Goal: Communication & Community: Answer question/provide support

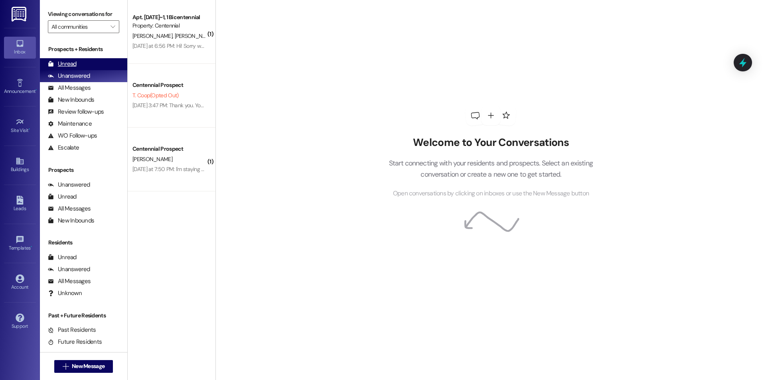
click at [87, 67] on div "Unread (0)" at bounding box center [83, 64] width 87 height 12
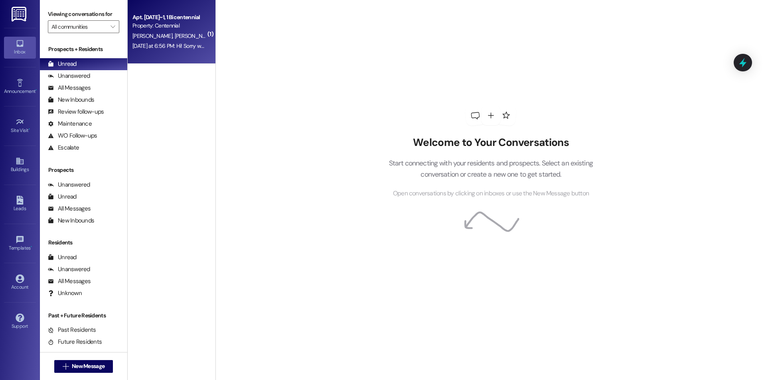
click at [180, 27] on div "Property: Centennial" at bounding box center [169, 26] width 74 height 8
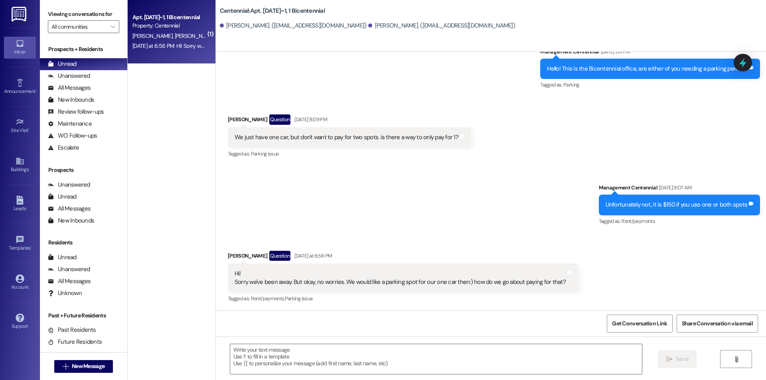
scroll to position [288, 0]
click at [355, 355] on textarea at bounding box center [436, 359] width 412 height 30
click at [247, 361] on textarea at bounding box center [436, 359] width 412 height 30
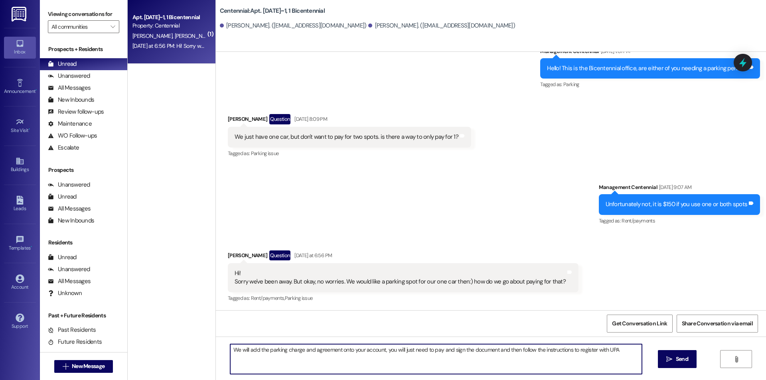
type textarea "We will add the parking charge and agreement onto your account, you will just n…"
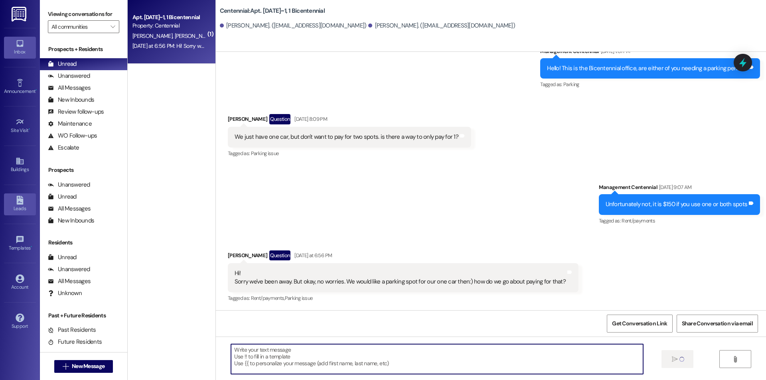
scroll to position [287, 0]
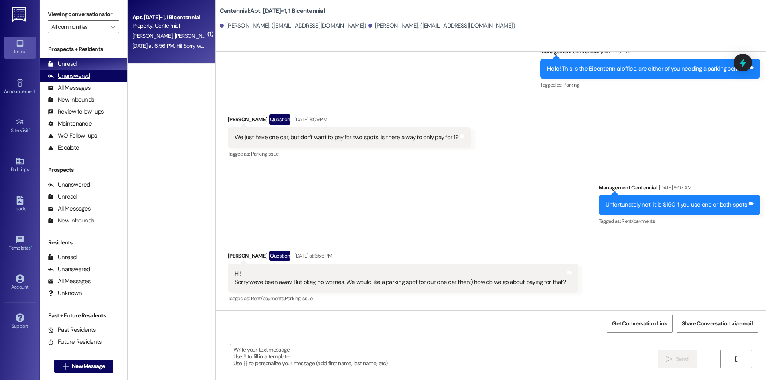
click at [62, 70] on div "Unanswered (0)" at bounding box center [83, 76] width 87 height 12
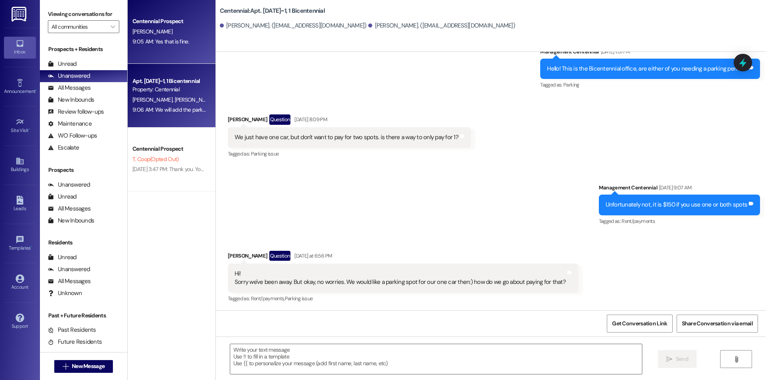
click at [154, 34] on span "[PERSON_NAME]" at bounding box center [152, 31] width 40 height 7
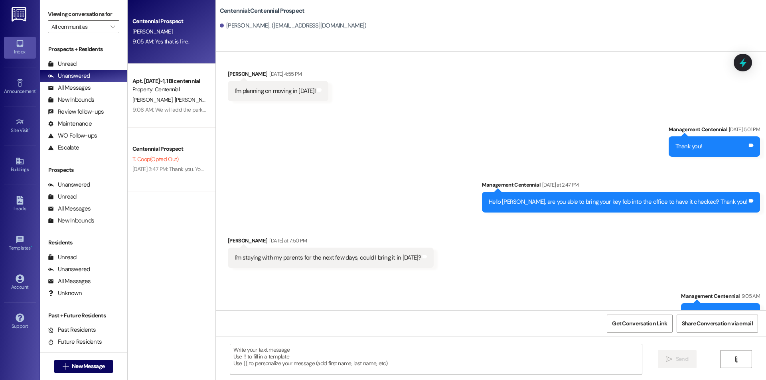
scroll to position [587, 0]
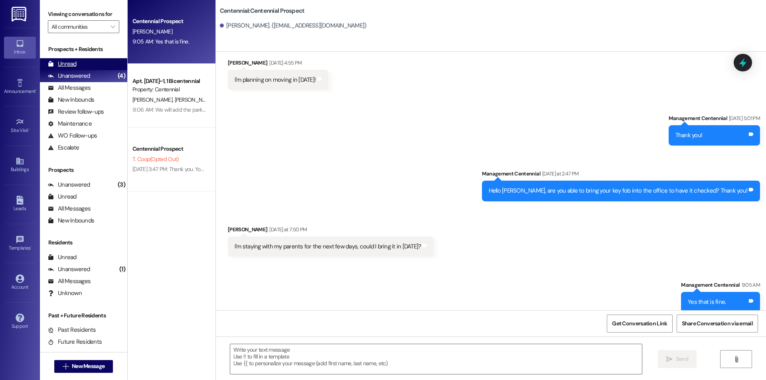
click at [93, 66] on div "Unread (0)" at bounding box center [83, 64] width 87 height 12
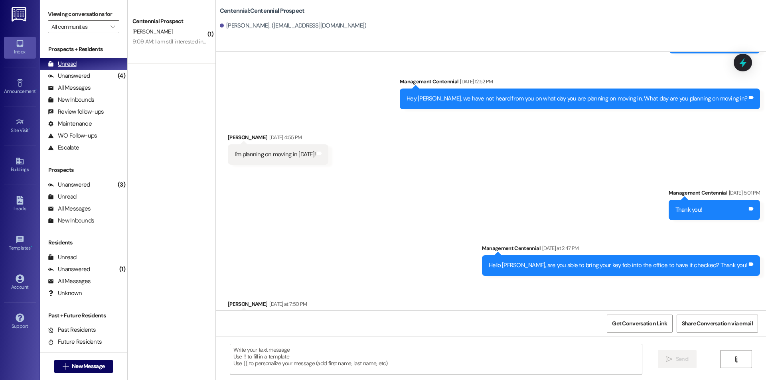
scroll to position [531, 0]
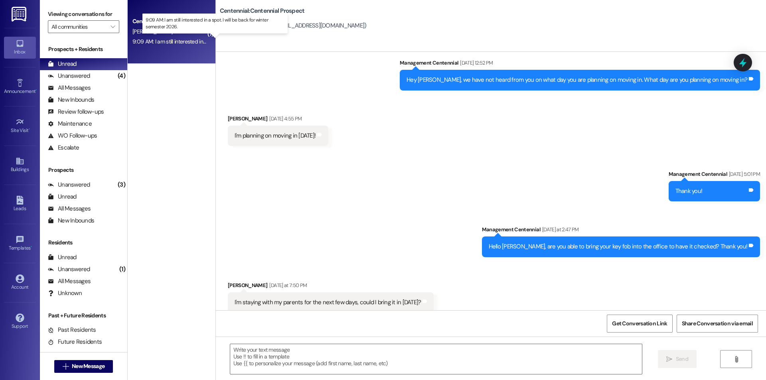
click at [169, 40] on div "9:09 AM: I am still interested in a spot. I will be back for winter semester 20…" at bounding box center [222, 41] width 180 height 7
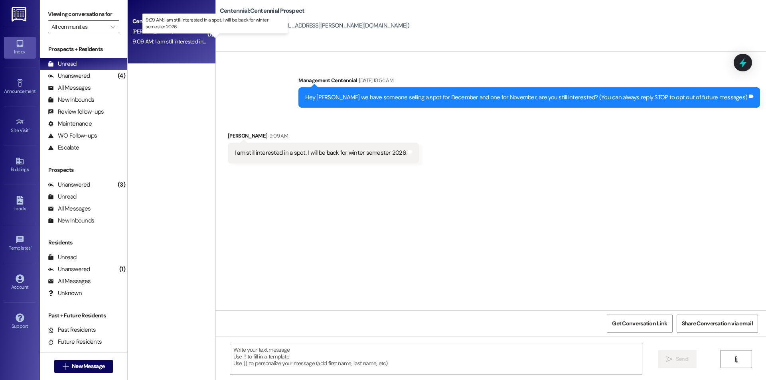
scroll to position [0, 0]
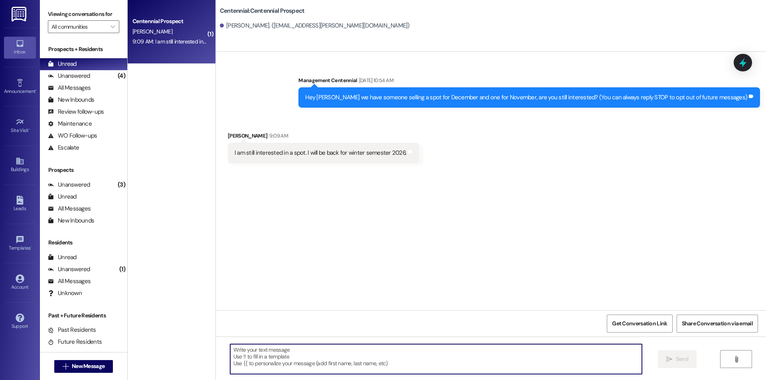
click at [412, 360] on textarea at bounding box center [436, 359] width 412 height 30
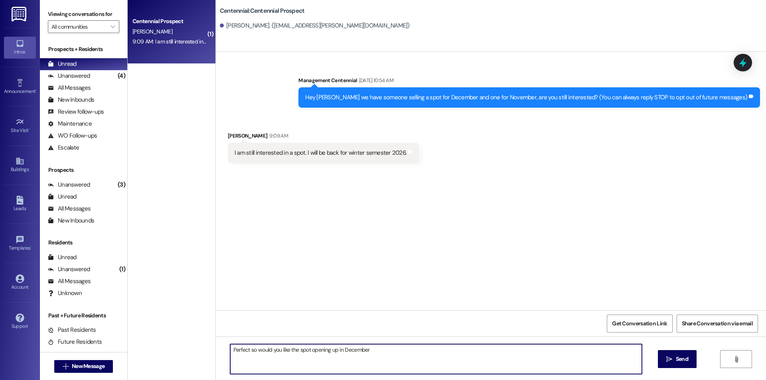
type textarea "Perfect so would you like the spot opening up in December?"
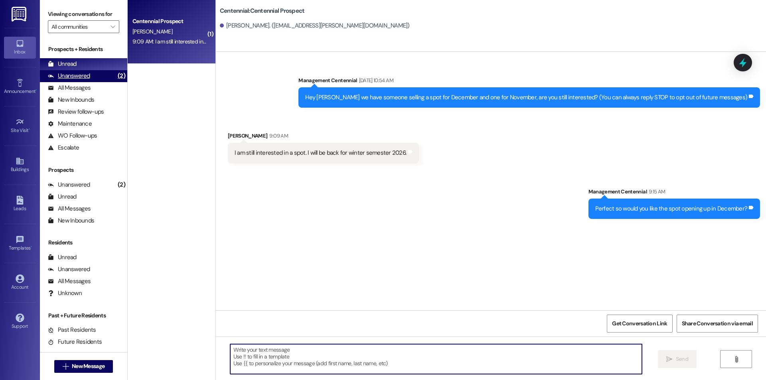
click at [89, 76] on div "Unanswered (2)" at bounding box center [83, 76] width 87 height 12
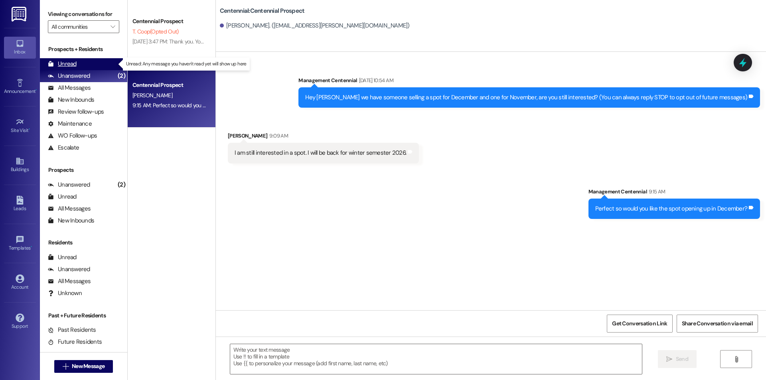
click at [99, 66] on div "Unread (0)" at bounding box center [83, 64] width 87 height 12
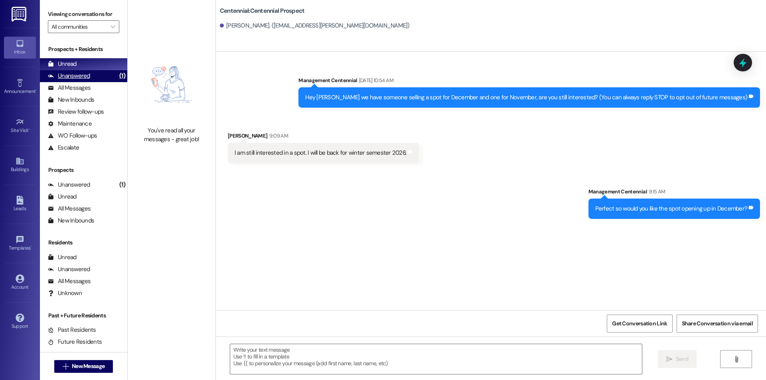
click at [104, 73] on div "Unanswered (1)" at bounding box center [83, 76] width 87 height 12
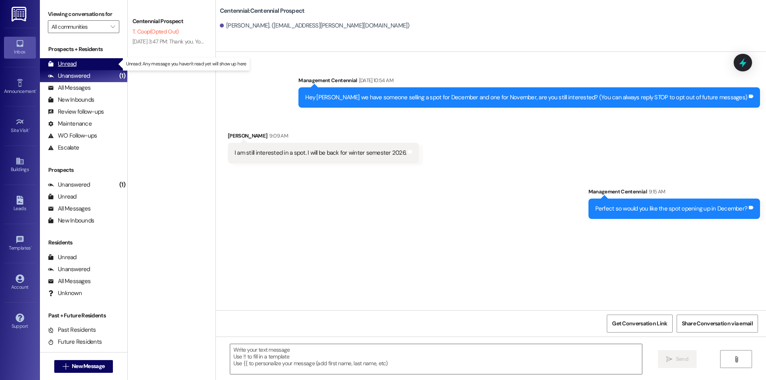
click at [101, 67] on div "Unread (0)" at bounding box center [83, 64] width 87 height 12
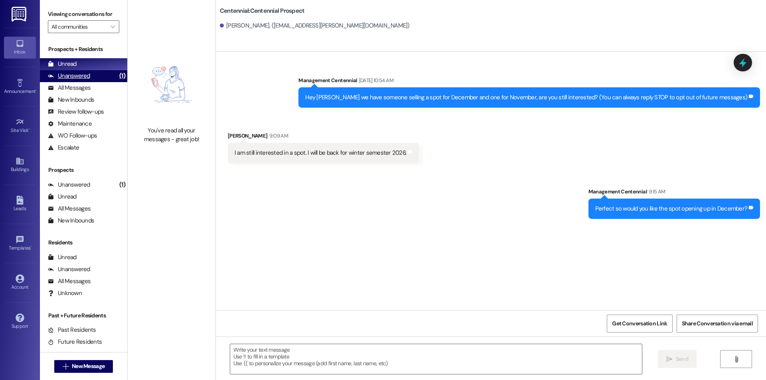
click at [90, 78] on div "Unanswered (1)" at bounding box center [83, 76] width 87 height 12
click at [91, 64] on div "Unread (0)" at bounding box center [83, 64] width 87 height 12
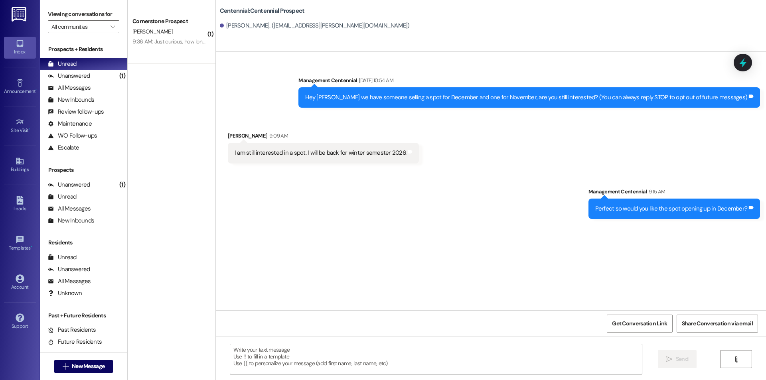
click at [144, 41] on div "9:36 AM: Just curious, how long is the waiting list? And, where do you recommen…" at bounding box center [246, 41] width 228 height 7
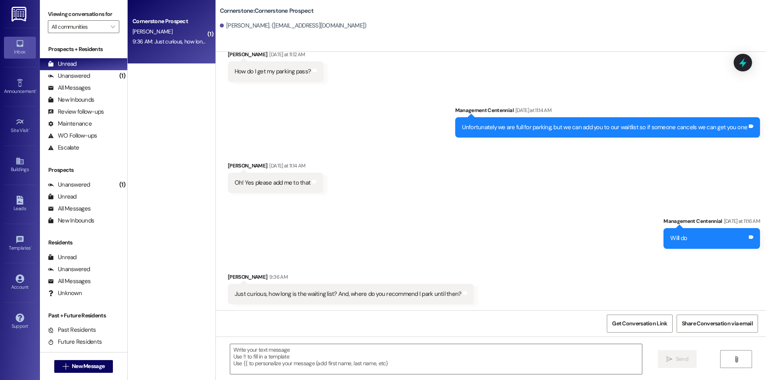
scroll to position [1649, 0]
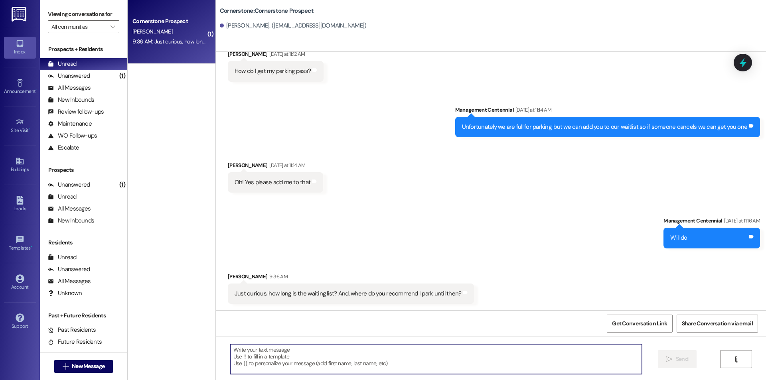
click at [392, 369] on textarea at bounding box center [436, 359] width 412 height 30
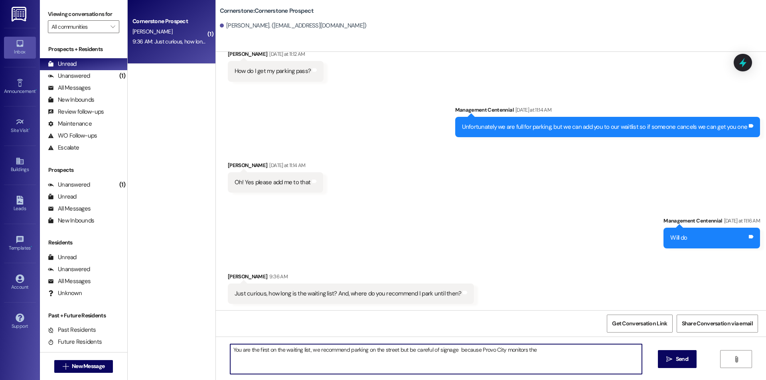
type textarea "You are the first on the waiting list, we recommend parking on the street but b…"
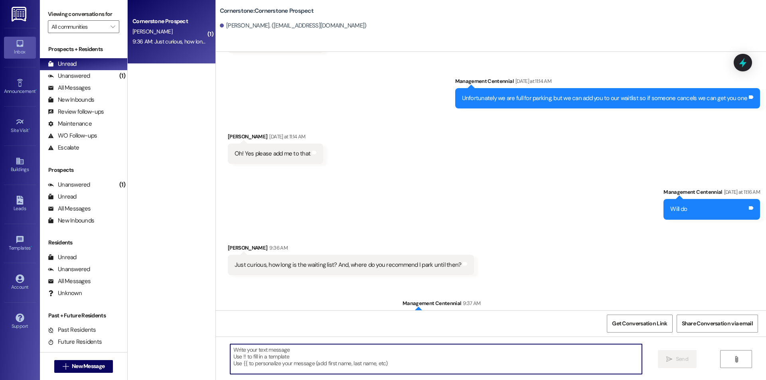
scroll to position [1705, 0]
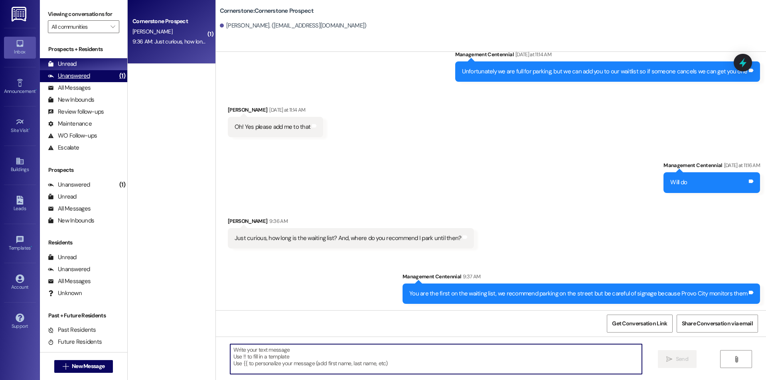
click at [117, 77] on div "(1)" at bounding box center [122, 76] width 10 height 12
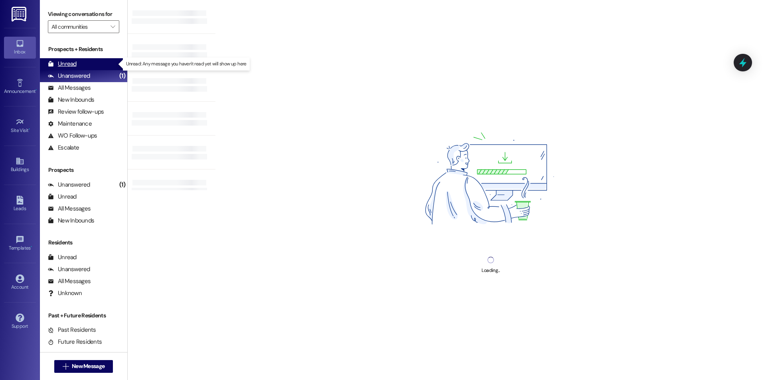
click at [109, 66] on div "Unread (0)" at bounding box center [83, 64] width 87 height 12
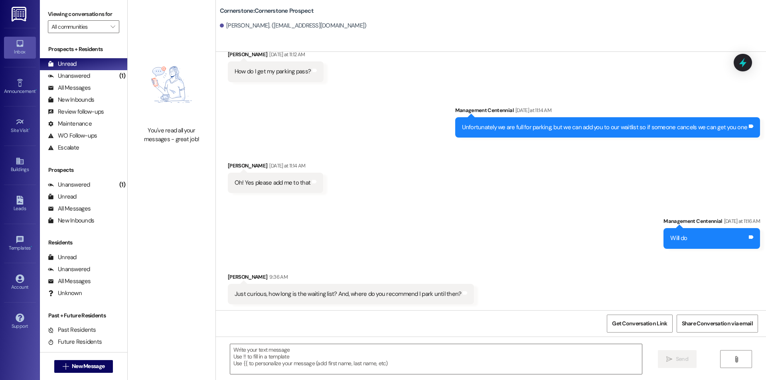
scroll to position [1717, 0]
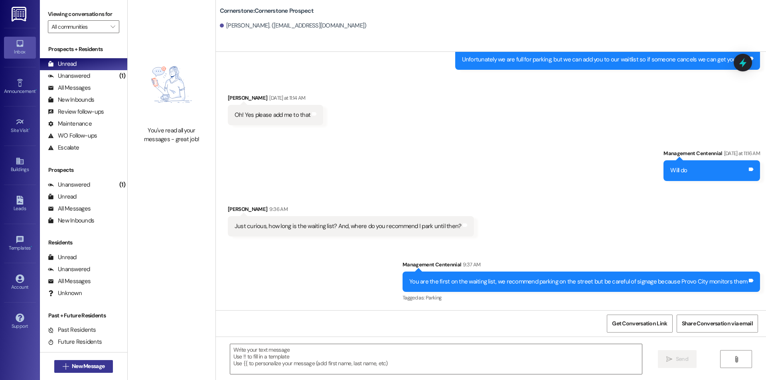
click at [93, 365] on span "New Message" at bounding box center [88, 366] width 33 height 8
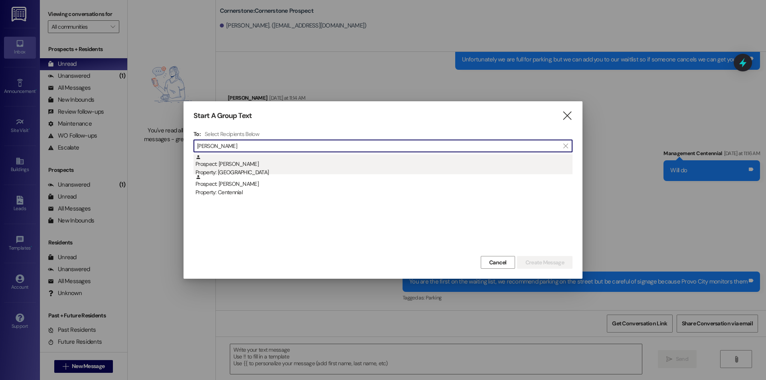
type input "[PERSON_NAME]"
click at [223, 168] on div "Property: [GEOGRAPHIC_DATA]" at bounding box center [383, 172] width 377 height 8
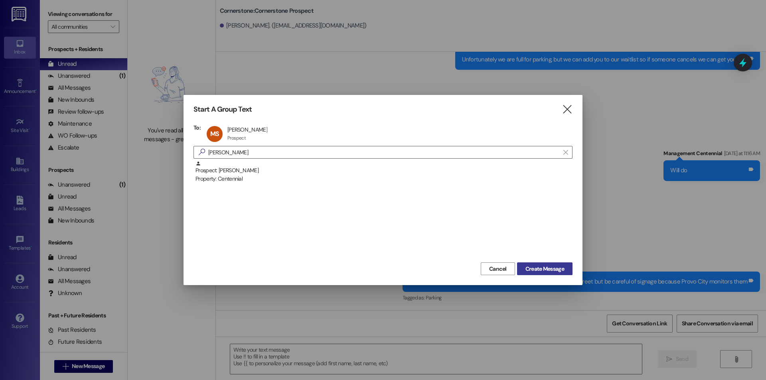
click at [551, 272] on span "Create Message" at bounding box center [544, 269] width 39 height 8
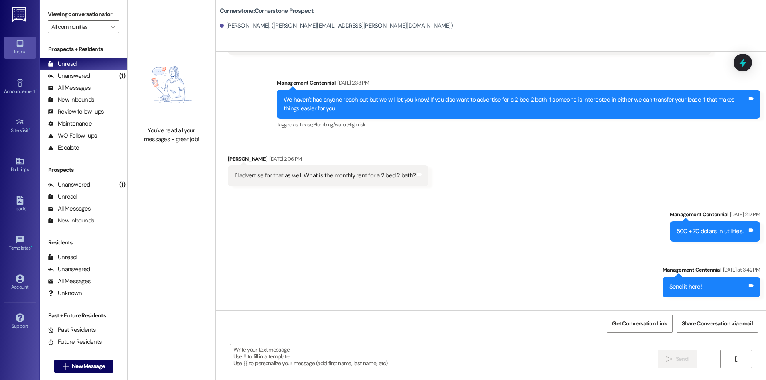
scroll to position [412, 0]
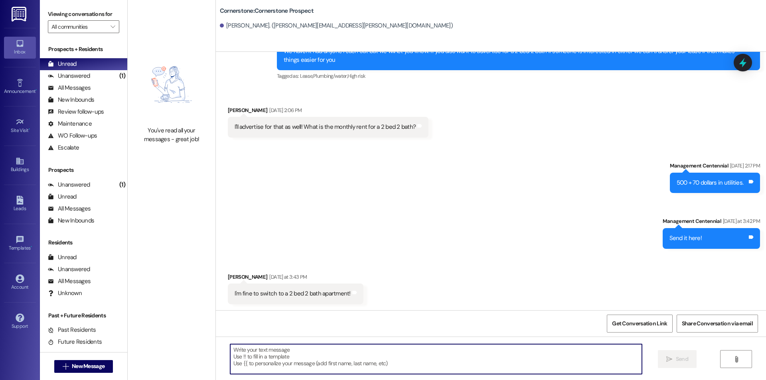
click at [475, 363] on textarea at bounding box center [436, 359] width 412 height 30
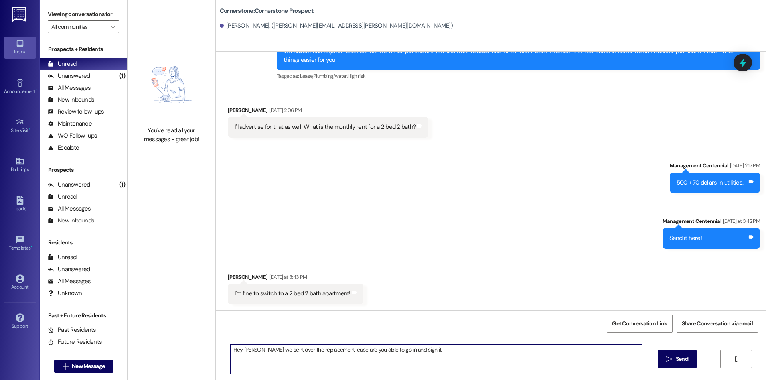
type textarea "Hey [PERSON_NAME] we sent over the replacement lease are you able to go in and …"
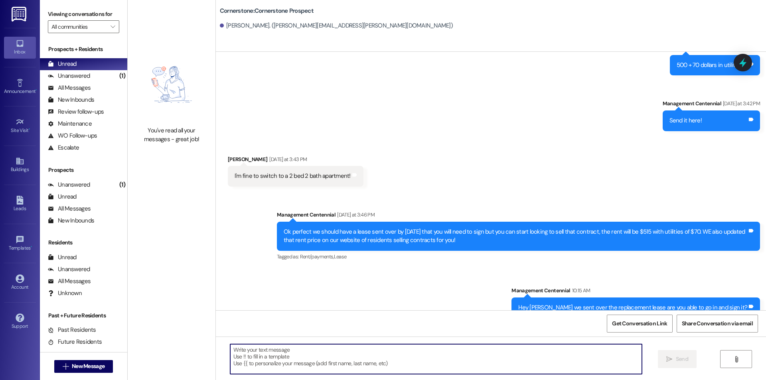
scroll to position [543, 0]
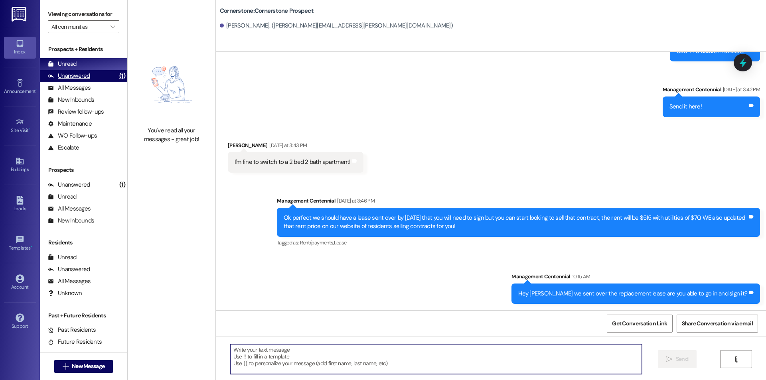
click at [92, 70] on div "Unanswered (1)" at bounding box center [83, 76] width 87 height 12
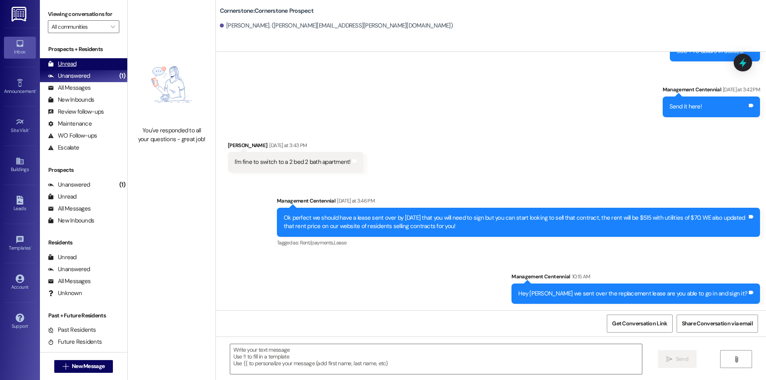
click at [95, 62] on div "Unread (0)" at bounding box center [83, 64] width 87 height 12
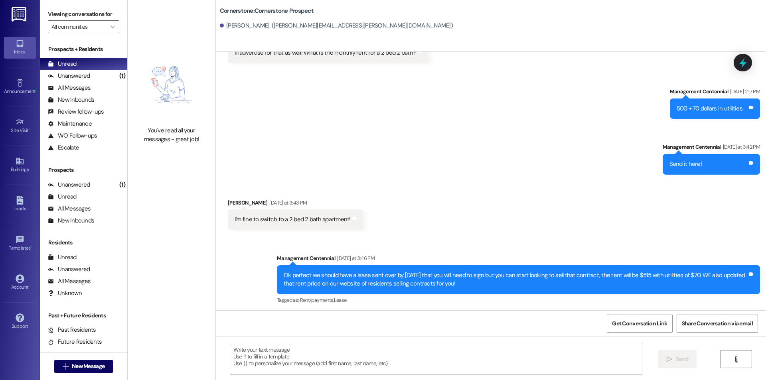
scroll to position [555, 0]
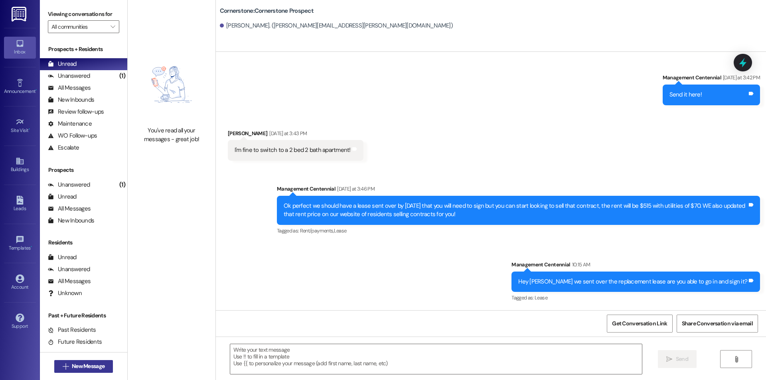
click at [103, 365] on span "New Message" at bounding box center [88, 366] width 36 height 8
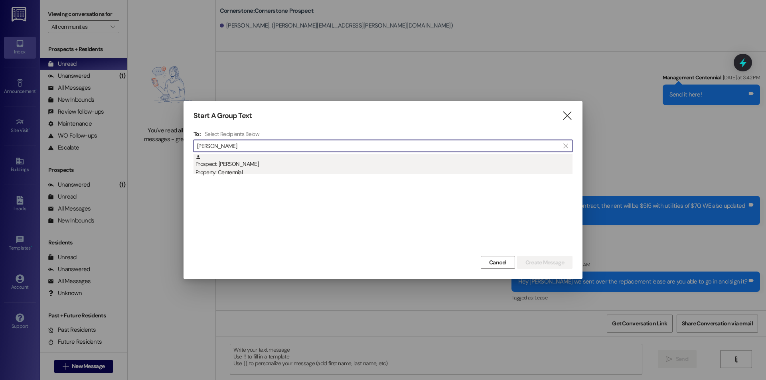
type input "[PERSON_NAME]"
click at [381, 166] on div "Prospect: [PERSON_NAME] Property: Centennial" at bounding box center [383, 165] width 377 height 23
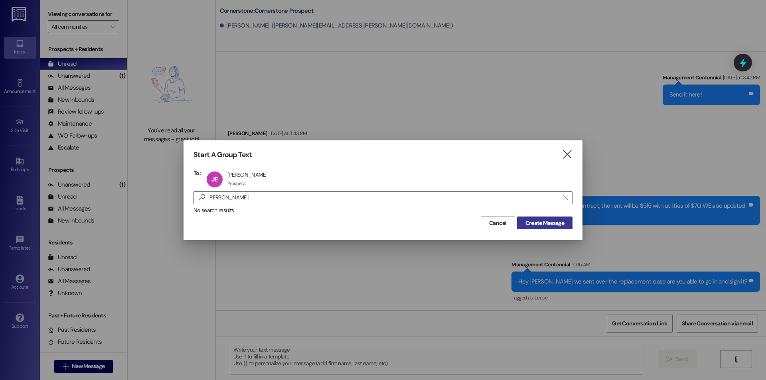
click at [549, 223] on span "Create Message" at bounding box center [544, 223] width 39 height 8
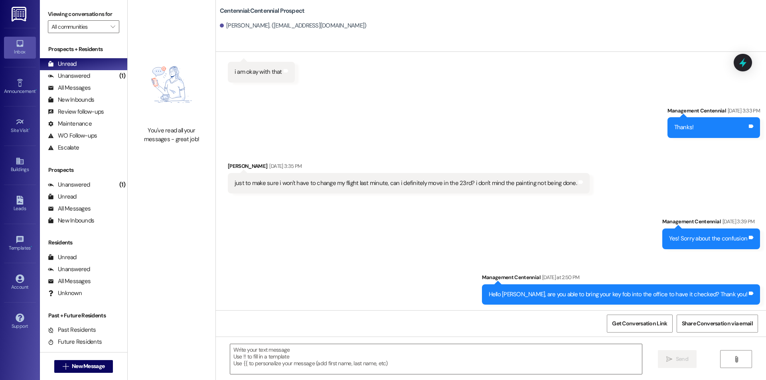
scroll to position [1381, 0]
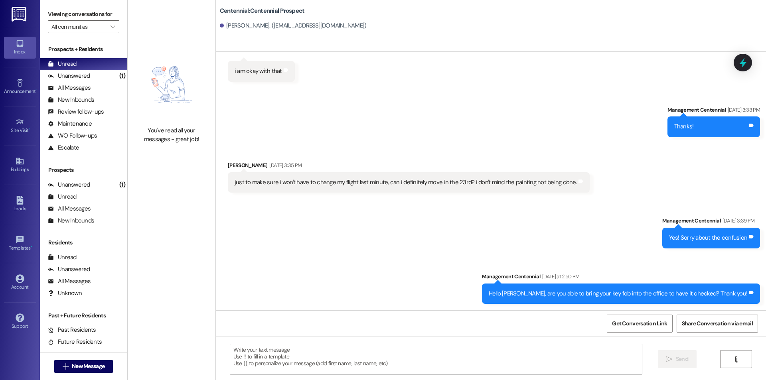
click at [450, 361] on textarea at bounding box center [436, 359] width 412 height 30
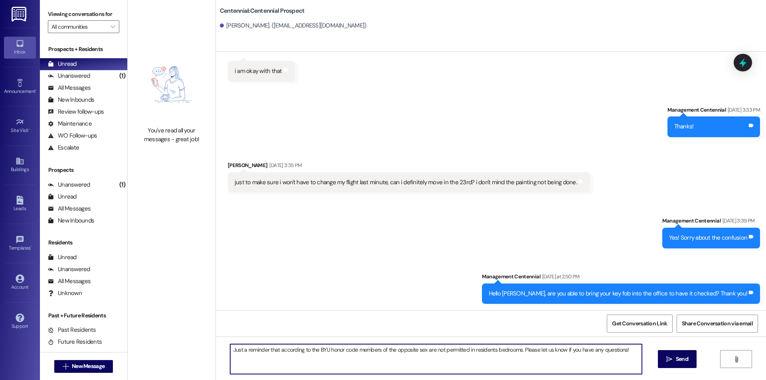
click at [353, 350] on textarea "Just a reminder that according to the BYU honor code members of the opposite se…" at bounding box center [436, 359] width 412 height 30
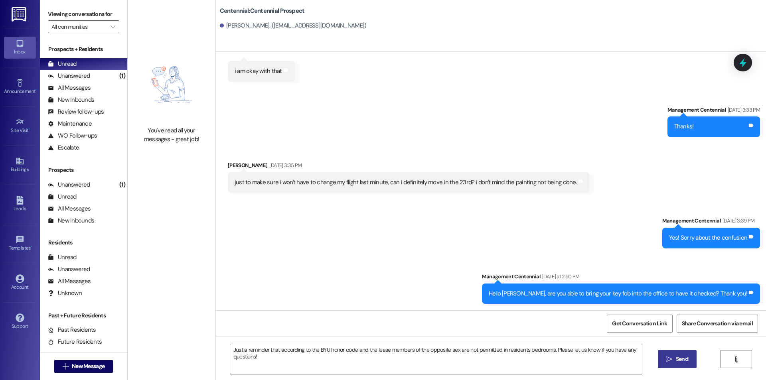
click at [666, 358] on icon "" at bounding box center [669, 359] width 6 height 6
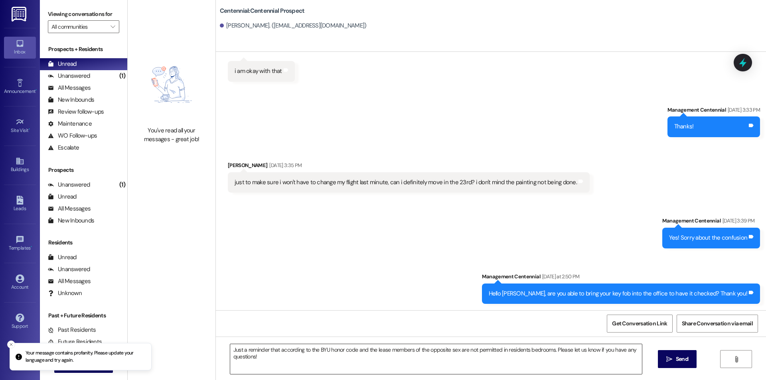
click at [502, 356] on textarea "Just a reminder that according to the BYU honor code and the lease members of t…" at bounding box center [436, 359] width 412 height 30
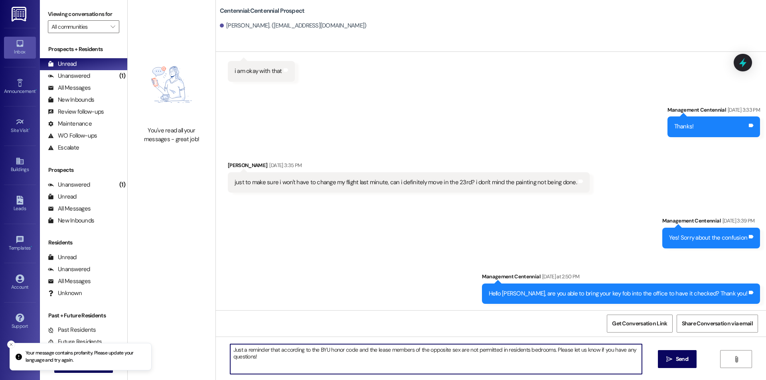
click at [502, 356] on textarea "Just a reminder that according to the BYU honor code and the lease members of t…" at bounding box center [436, 359] width 412 height 30
click at [449, 348] on textarea "Just a reminder that according to the BYU honor code and the lease members of t…" at bounding box center [436, 359] width 412 height 30
type textarea "Just a reminder that according to the BYU honor code and the lease members of t…"
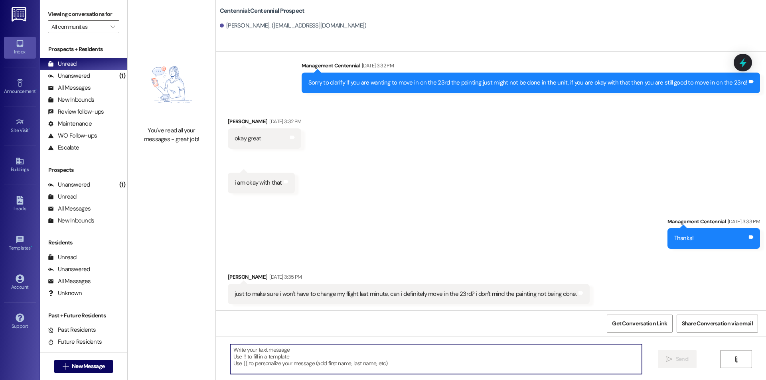
scroll to position [1445, 0]
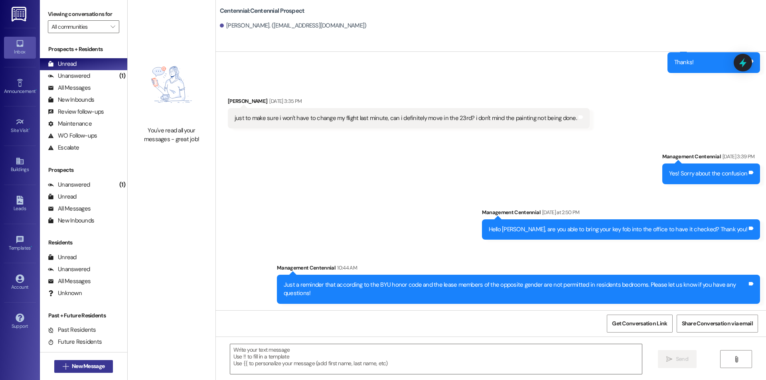
click at [103, 365] on span "New Message" at bounding box center [88, 366] width 36 height 8
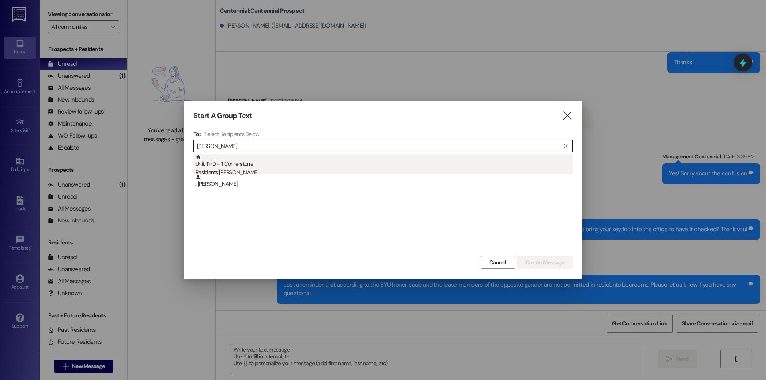
type input "[PERSON_NAME]"
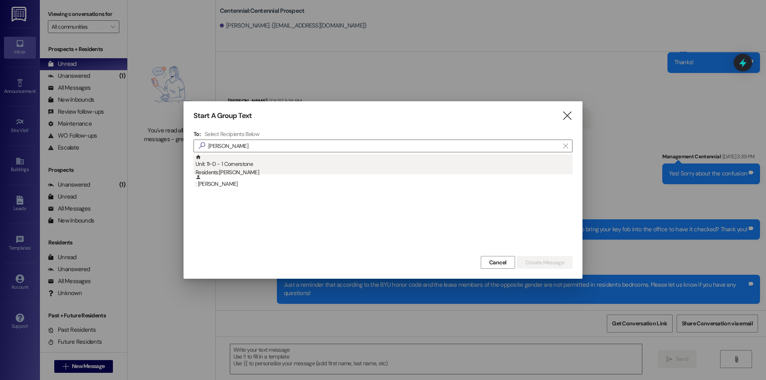
click at [370, 160] on div "Unit: 11~D - 1 Cornerstone Residents: [PERSON_NAME]" at bounding box center [383, 165] width 377 height 23
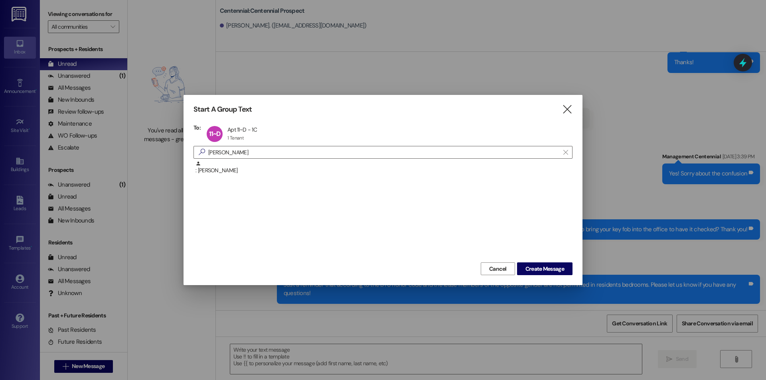
click at [537, 276] on div "Start A Group Text  To: 11~D Apt 11~D - 1C Apt 11~D - 1C 1 Tenant 1 Tenant cli…" at bounding box center [383, 190] width 399 height 190
click at [535, 263] on button "Create Message" at bounding box center [544, 269] width 55 height 13
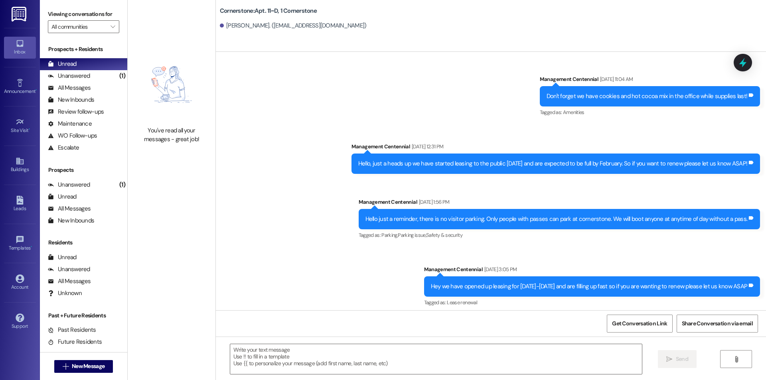
scroll to position [2414, 0]
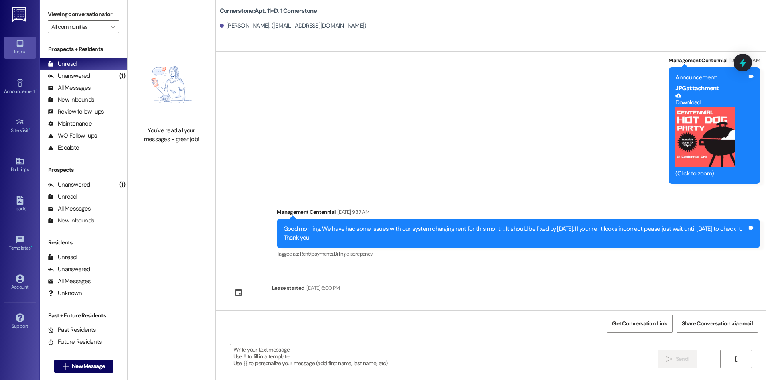
click at [478, 376] on div " Send " at bounding box center [491, 367] width 550 height 60
click at [429, 350] on textarea at bounding box center [436, 359] width 412 height 30
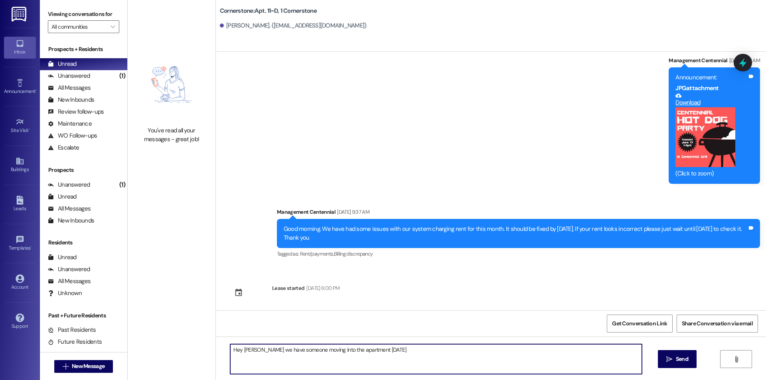
type textarea "Hey [PERSON_NAME] we have someone moving into the apartment [DATE]!"
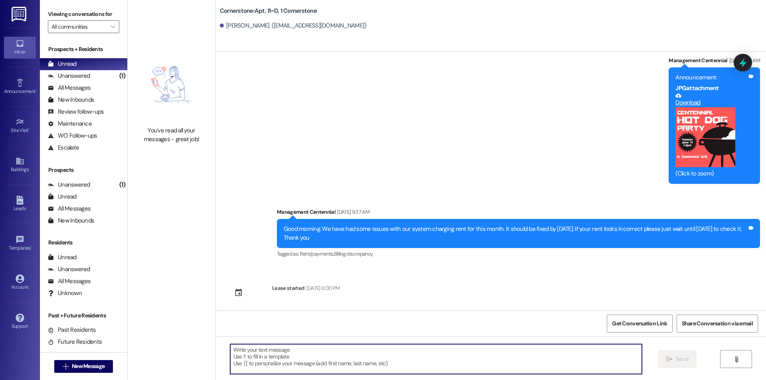
drag, startPoint x: 424, startPoint y: 302, endPoint x: 434, endPoint y: 251, distance: 52.1
click at [434, 253] on div "Sent via SMS Management Centennial [DATE] 10:07 AM Hello [PERSON_NAME], this is…" at bounding box center [491, 181] width 550 height 259
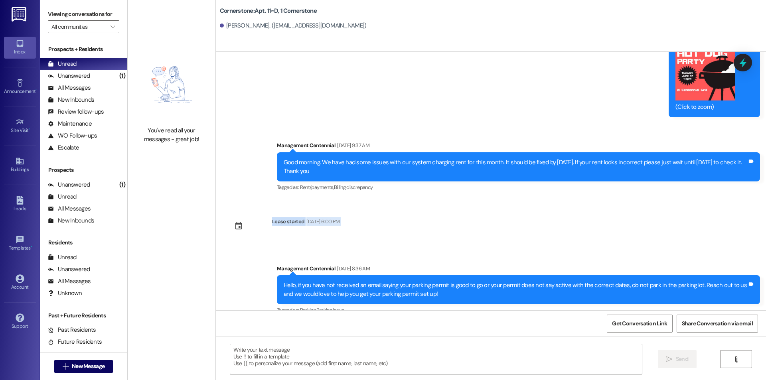
scroll to position [2624, 0]
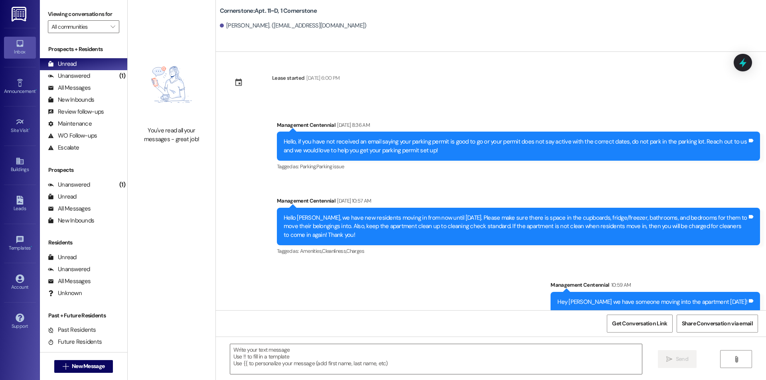
click at [438, 271] on div "Announcement, sent via SMS Management Centennial [DATE] 8:36 AM Hello, if you h…" at bounding box center [491, 211] width 550 height 216
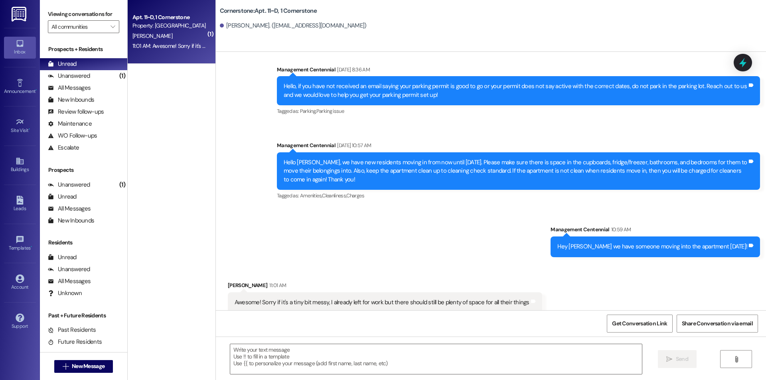
scroll to position [2680, 0]
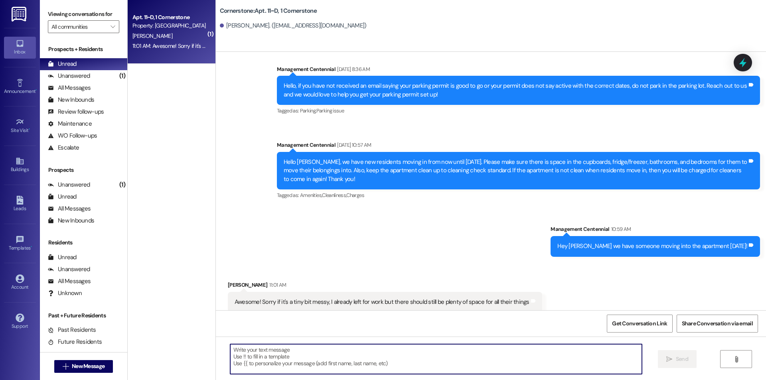
click at [434, 354] on textarea at bounding box center [436, 359] width 412 height 30
type textarea "Sounds good we will let them know"
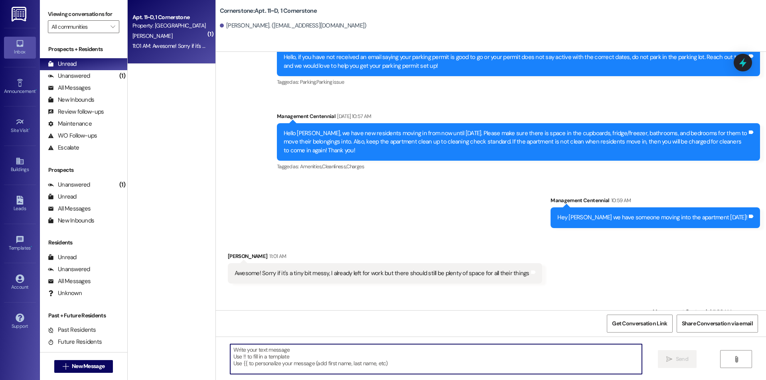
scroll to position [2736, 0]
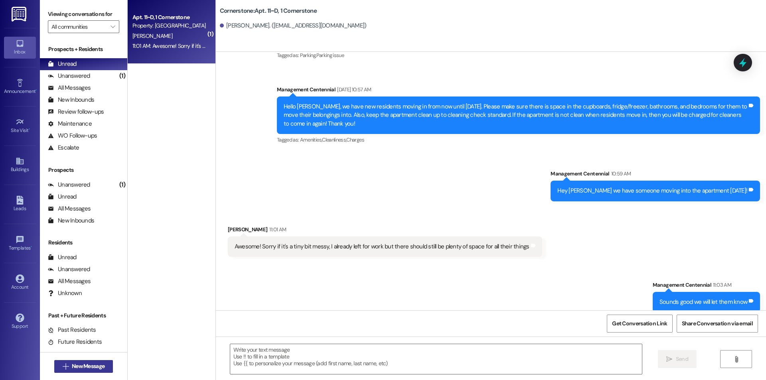
click at [63, 369] on icon "" at bounding box center [66, 366] width 6 height 6
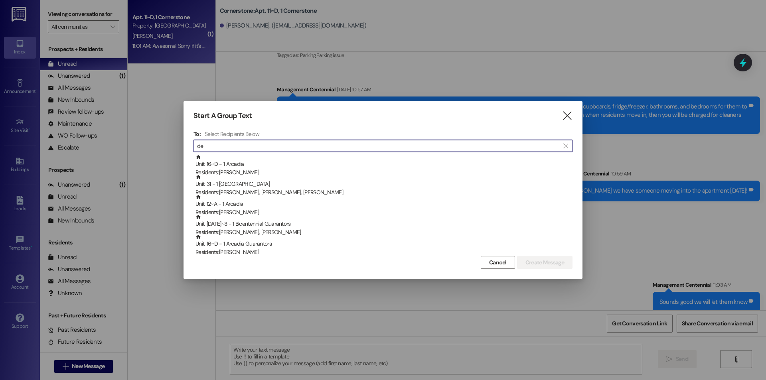
type input "d"
drag, startPoint x: 215, startPoint y: 148, endPoint x: 152, endPoint y: 157, distance: 63.6
click at [155, 156] on div "Start A Group Text  To: Select Recipients Below  kels  Unit: Building A~302~…" at bounding box center [383, 190] width 766 height 380
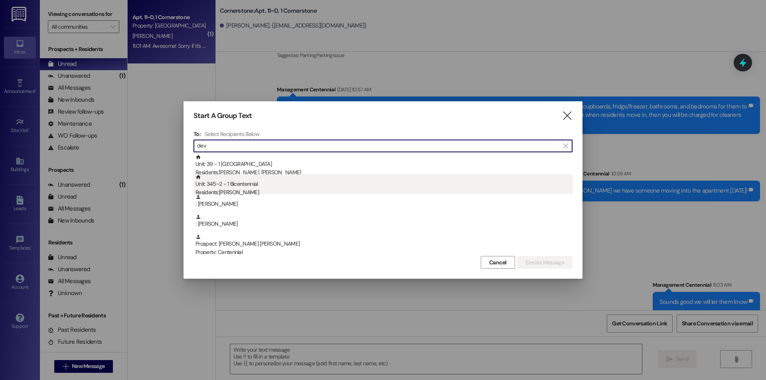
type input "dev"
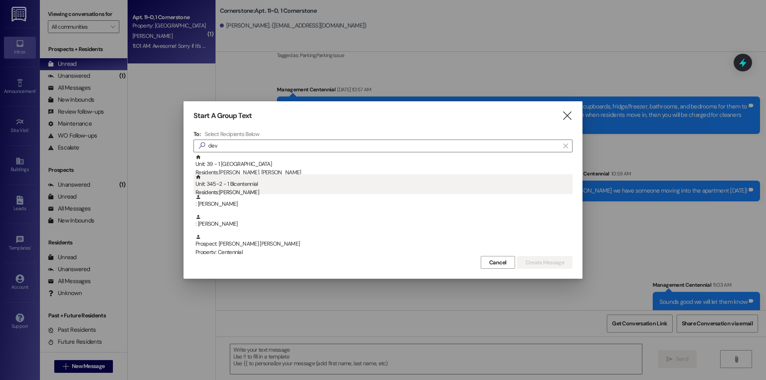
click at [249, 184] on div "Unit: 345~2 - 1 Bicentennial Residents: [PERSON_NAME]" at bounding box center [383, 185] width 377 height 23
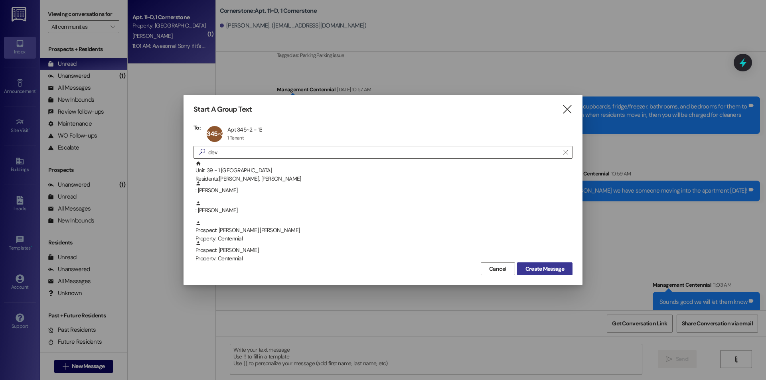
click at [554, 267] on span "Create Message" at bounding box center [544, 269] width 39 height 8
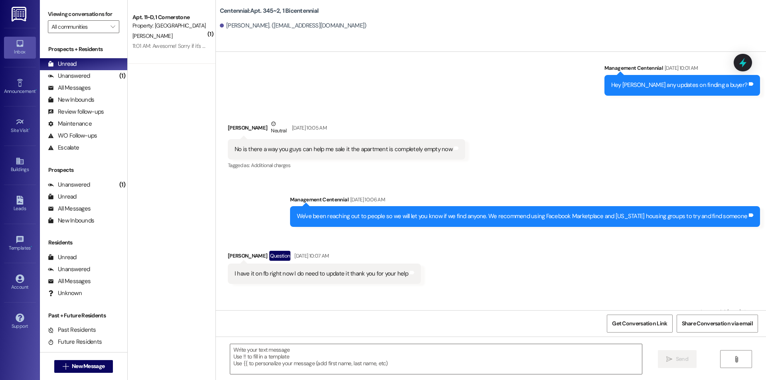
scroll to position [1813, 0]
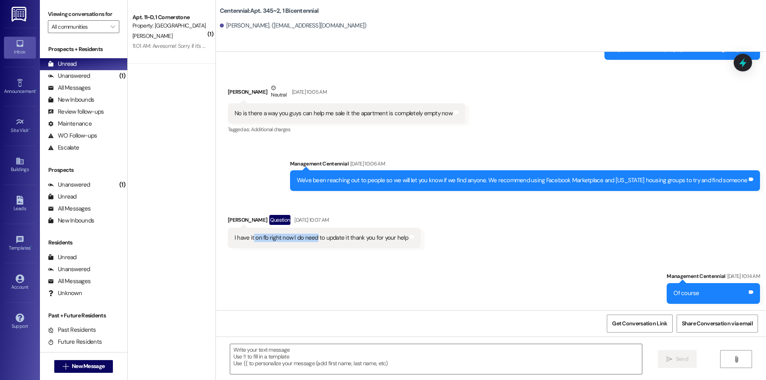
drag, startPoint x: 253, startPoint y: 237, endPoint x: 310, endPoint y: 237, distance: 57.4
click at [310, 237] on div "I have it on fb right now I do need to update it thank you for your help" at bounding box center [322, 238] width 174 height 8
click at [186, 195] on div "( 1 ) Apt. 11~D, 1 Cornerstone Property: [GEOGRAPHIC_DATA][PERSON_NAME] 11:01 A…" at bounding box center [172, 162] width 88 height 324
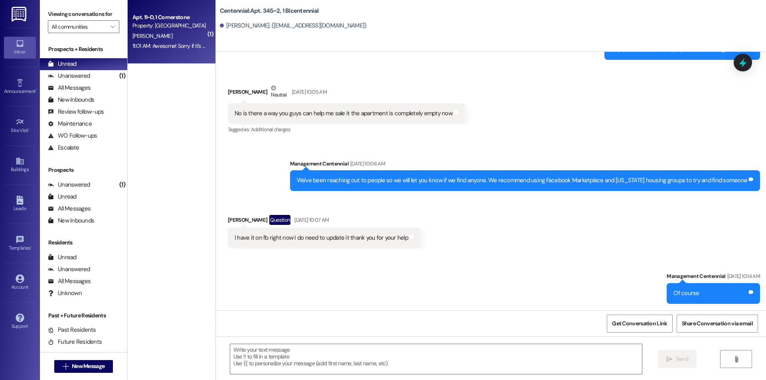
click at [174, 43] on div "11:01 AM: Awesome! Sorry if it's a tiny bit messy, I already left for work but …" at bounding box center [277, 45] width 290 height 7
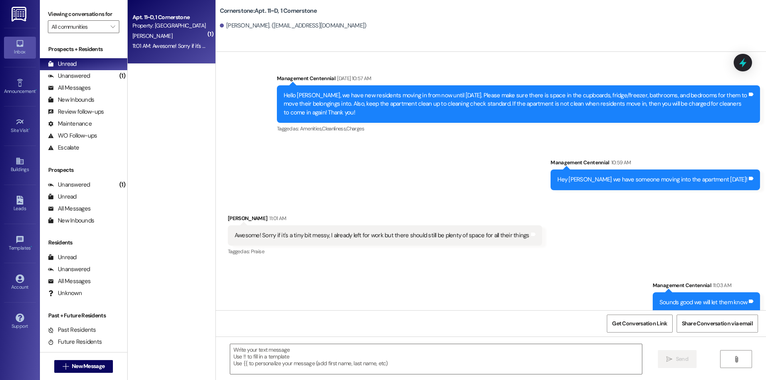
scroll to position [2747, 0]
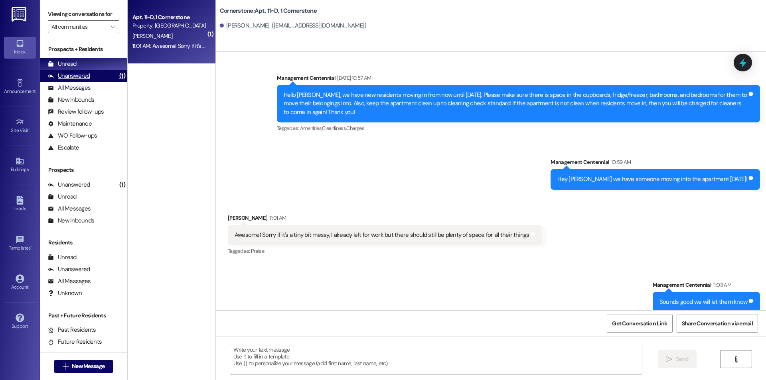
click at [107, 73] on div "Unanswered (1)" at bounding box center [83, 76] width 87 height 12
click at [107, 67] on div "Unread (0)" at bounding box center [83, 64] width 87 height 12
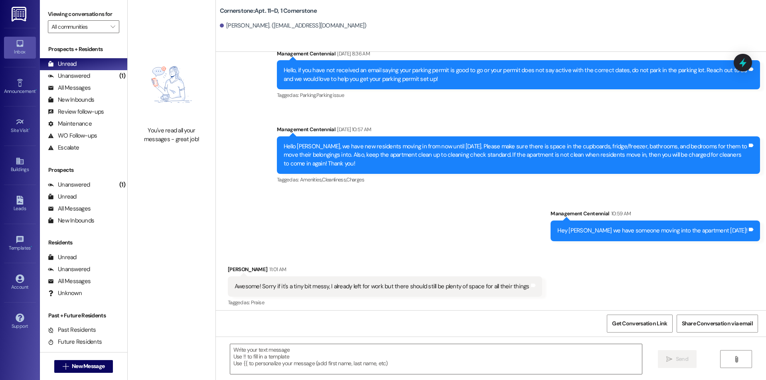
scroll to position [2691, 0]
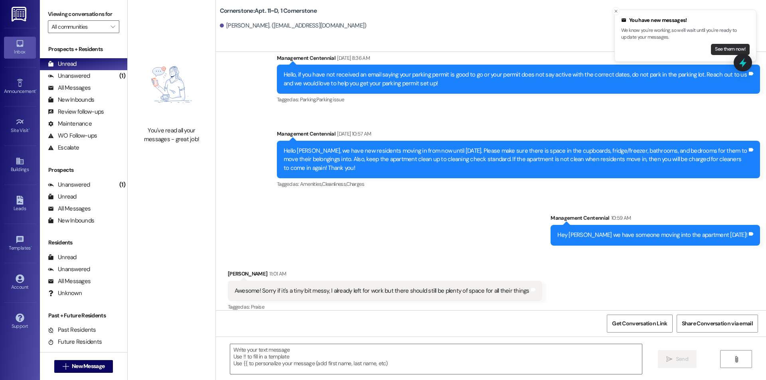
click at [718, 48] on button "See them now!" at bounding box center [730, 49] width 39 height 11
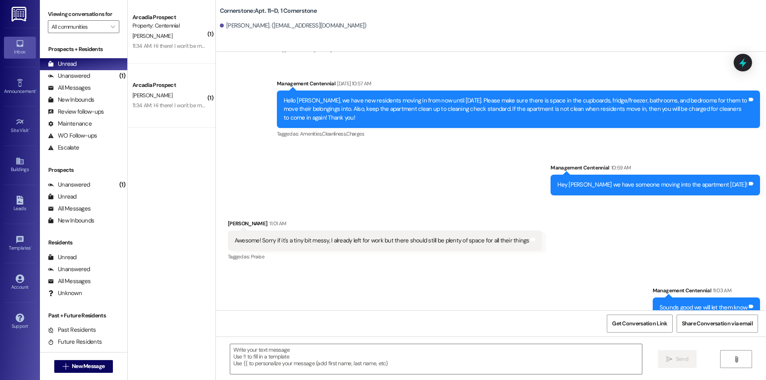
scroll to position [2747, 0]
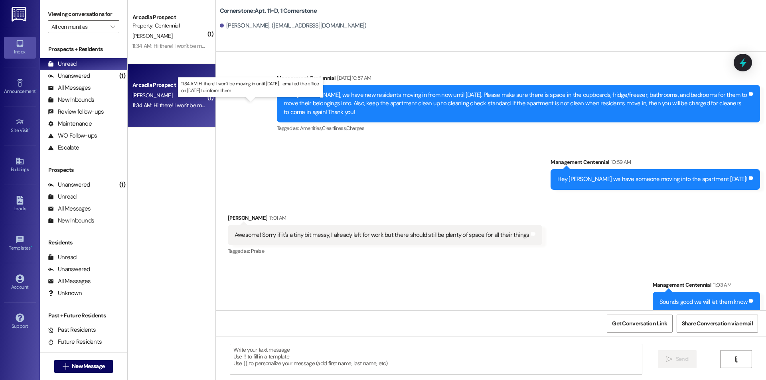
click at [168, 103] on div "11:34 AM: Hi there! I won't be moving in until [DATE]. I emailed the office on …" at bounding box center [241, 105] width 218 height 7
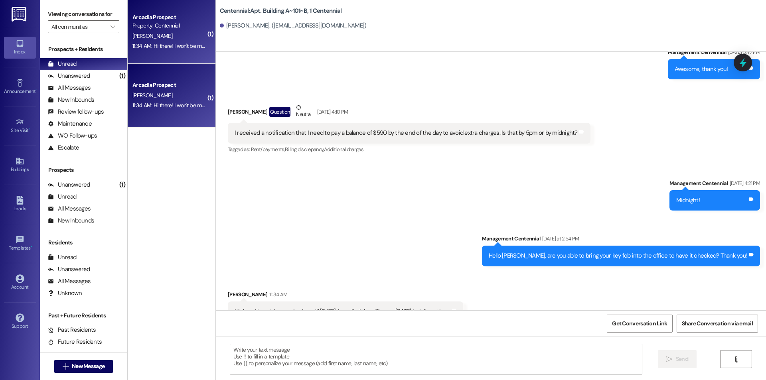
scroll to position [1322, 0]
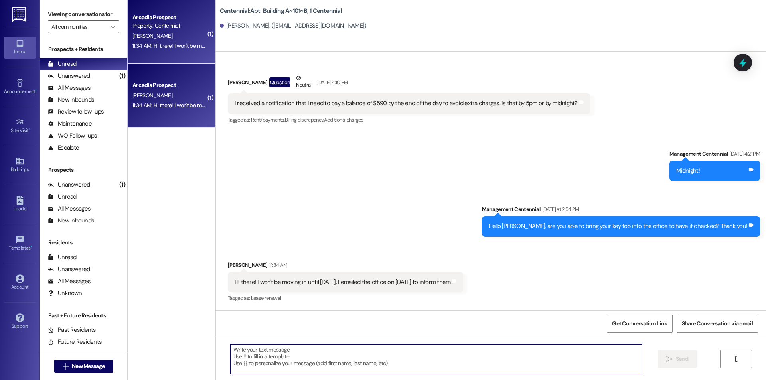
click at [434, 353] on textarea at bounding box center [436, 359] width 412 height 30
type textarea "Thanks!"
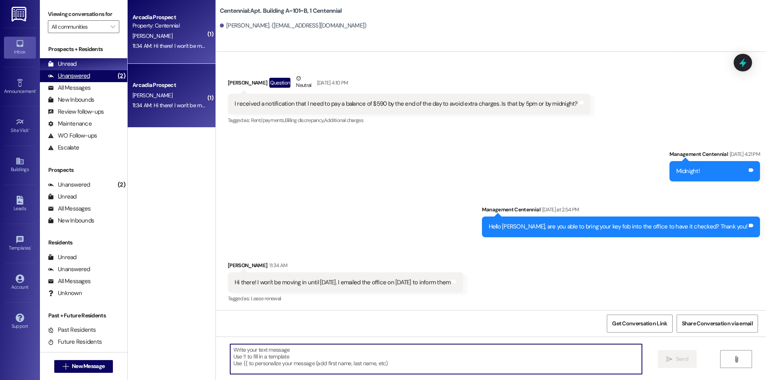
click at [83, 75] on div "Unanswered" at bounding box center [69, 76] width 42 height 8
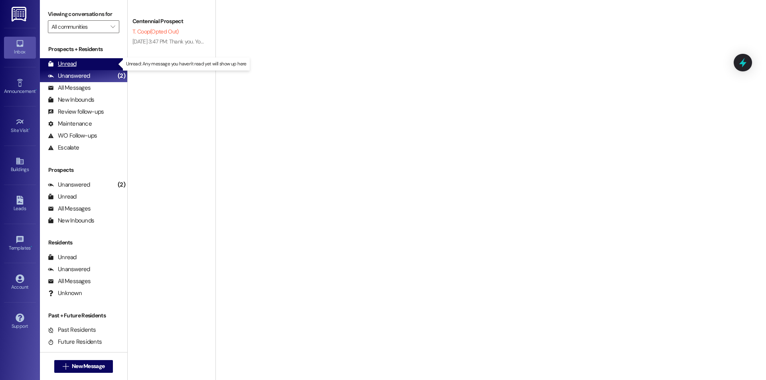
click at [84, 67] on div "Unread (0)" at bounding box center [83, 64] width 87 height 12
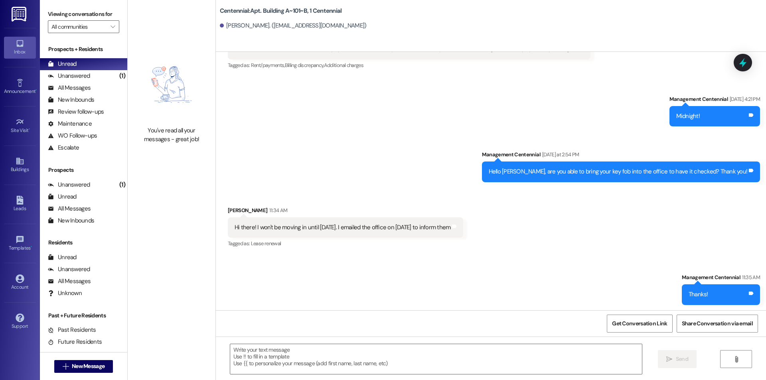
scroll to position [1378, 0]
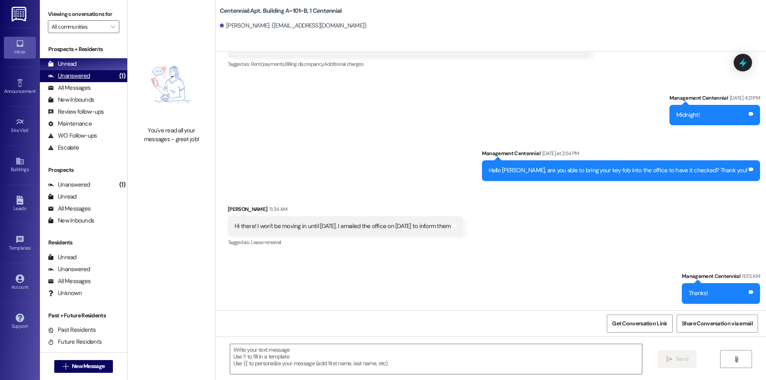
drag, startPoint x: 97, startPoint y: 75, endPoint x: 101, endPoint y: 61, distance: 15.1
click at [97, 75] on div "Unanswered (1)" at bounding box center [83, 76] width 87 height 12
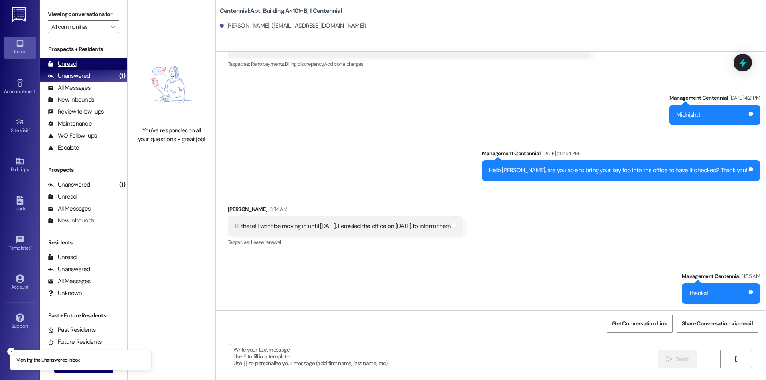
click at [101, 60] on div "Unread (0)" at bounding box center [83, 64] width 87 height 12
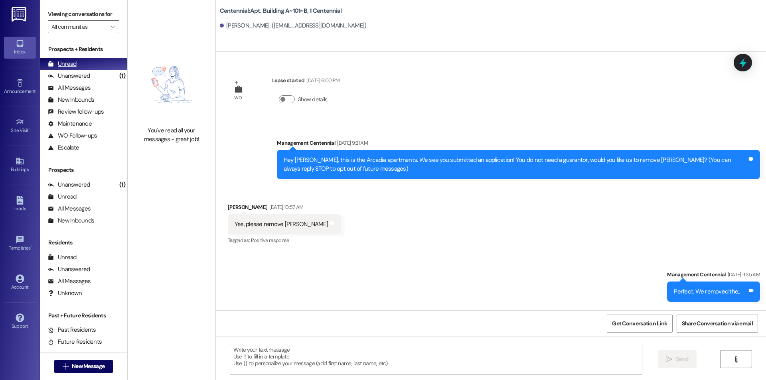
scroll to position [1322, 0]
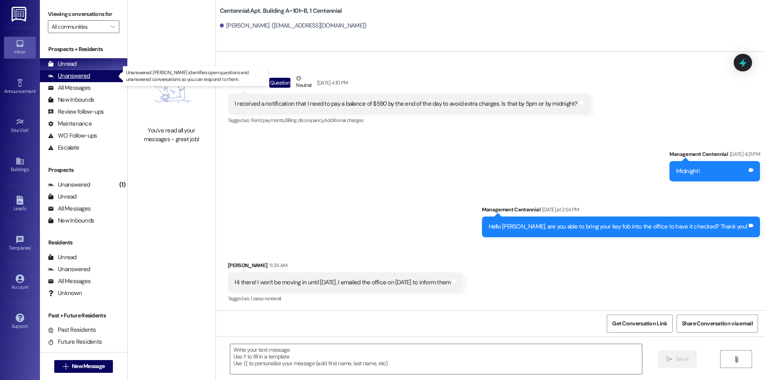
click at [98, 77] on div "Unanswered (1)" at bounding box center [83, 76] width 87 height 12
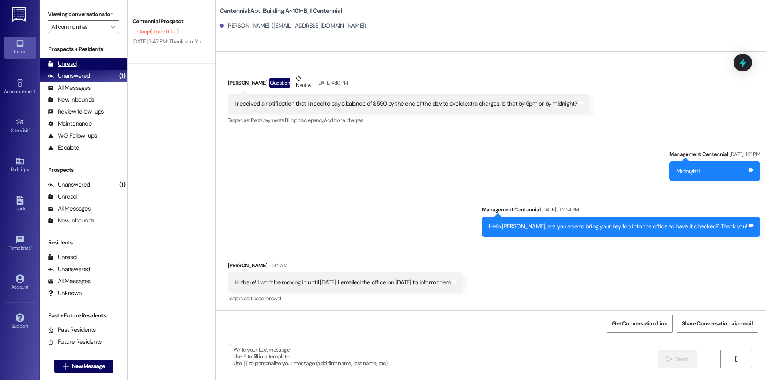
click at [98, 67] on div "Unread (0)" at bounding box center [83, 64] width 87 height 12
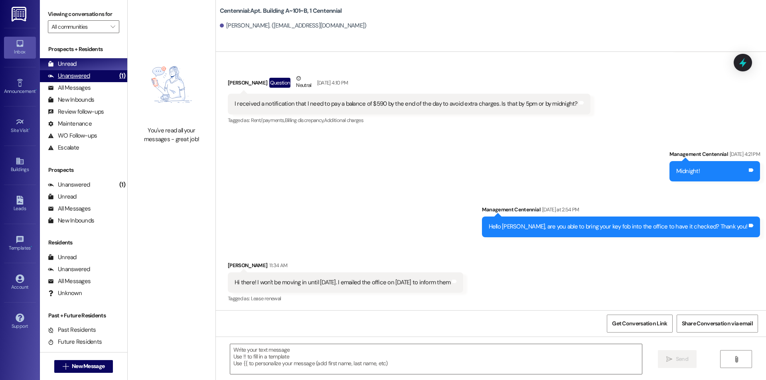
click at [103, 78] on div "Unanswered (1)" at bounding box center [83, 76] width 87 height 12
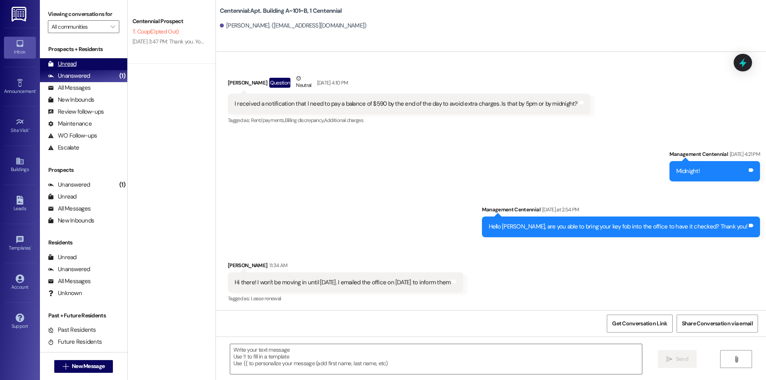
click at [102, 67] on div "Unread (0)" at bounding box center [83, 64] width 87 height 12
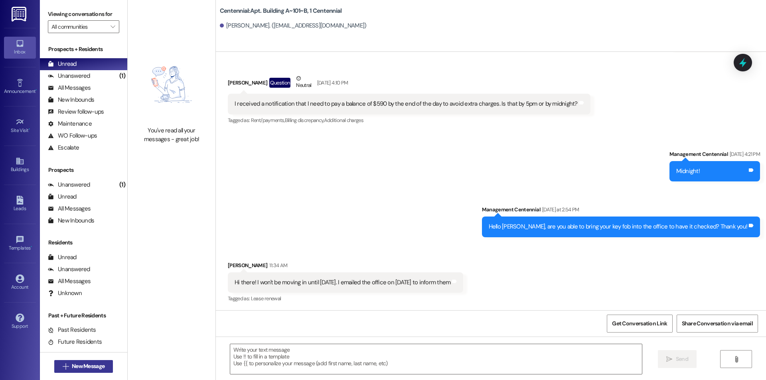
click at [100, 369] on span "New Message" at bounding box center [88, 366] width 33 height 8
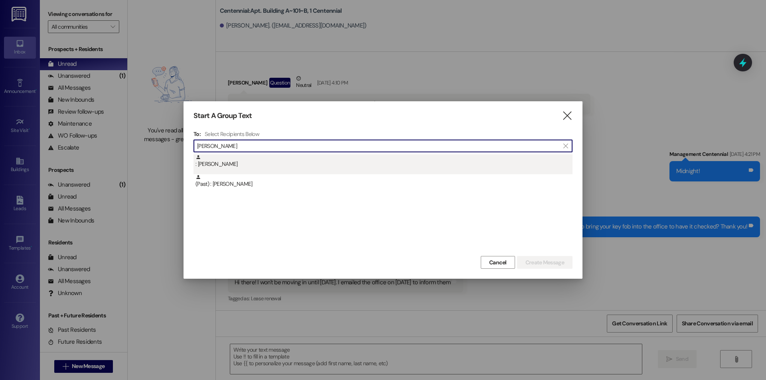
type input "[PERSON_NAME]"
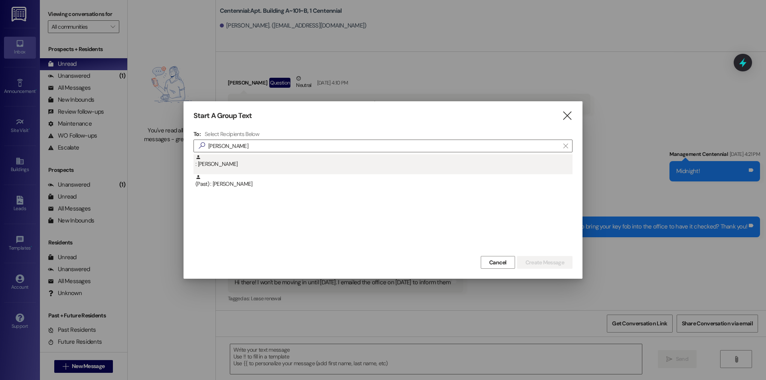
click at [361, 165] on div ": [PERSON_NAME]" at bounding box center [383, 161] width 377 height 14
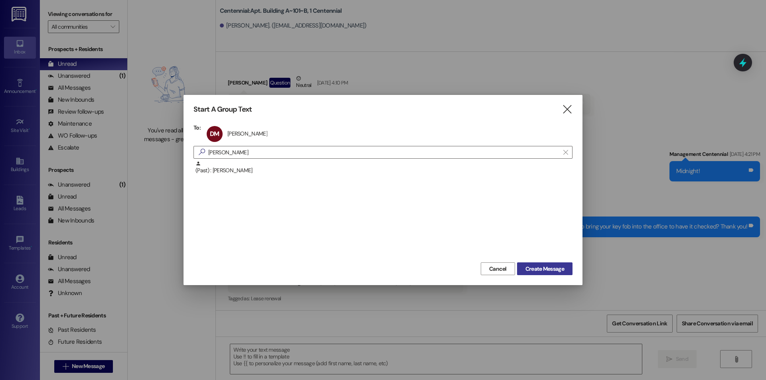
click at [540, 268] on span "Create Message" at bounding box center [544, 269] width 39 height 8
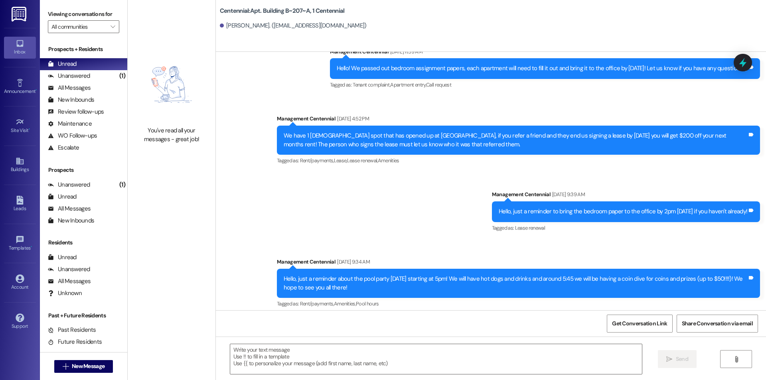
scroll to position [9462, 0]
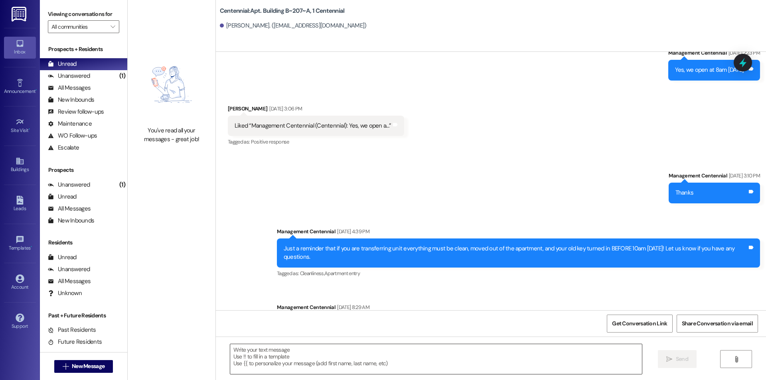
click at [385, 357] on textarea at bounding box center [436, 359] width 412 height 30
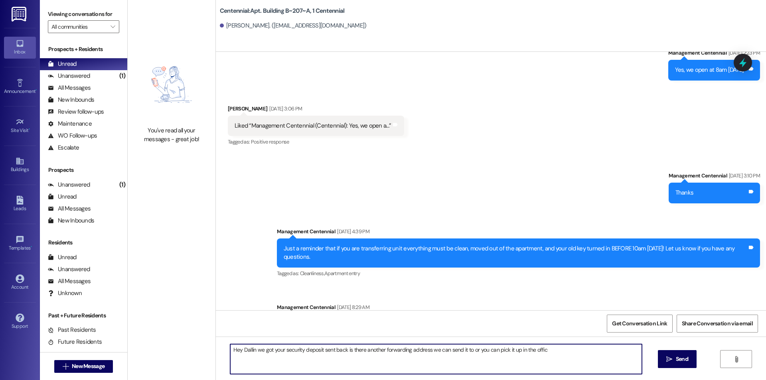
type textarea "Hey Dallin we got your security deposit sent back is there another forwarding a…"
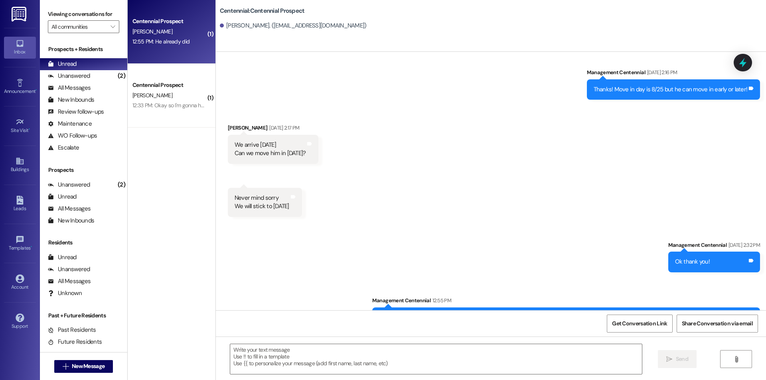
scroll to position [518, 0]
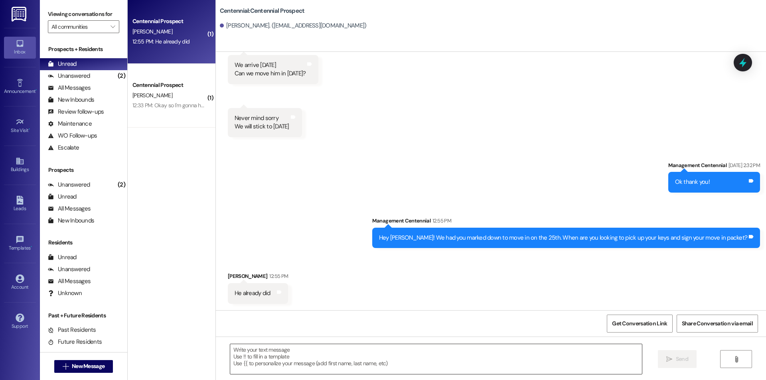
click at [333, 355] on textarea at bounding box center [436, 359] width 412 height 30
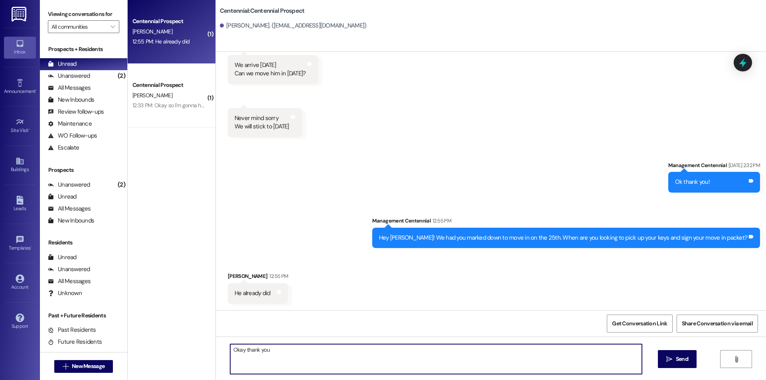
type textarea "Okay thank you!"
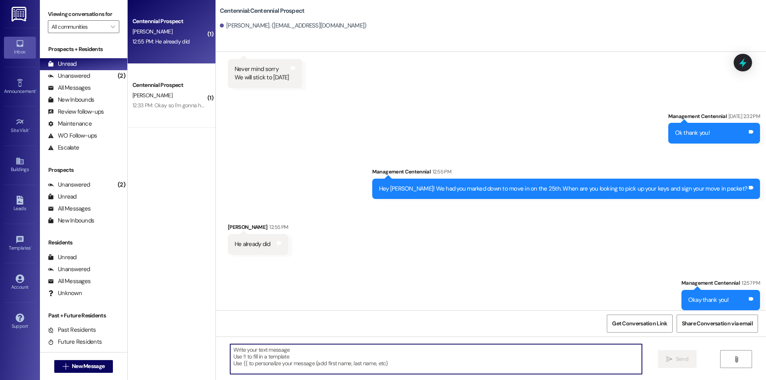
scroll to position [574, 0]
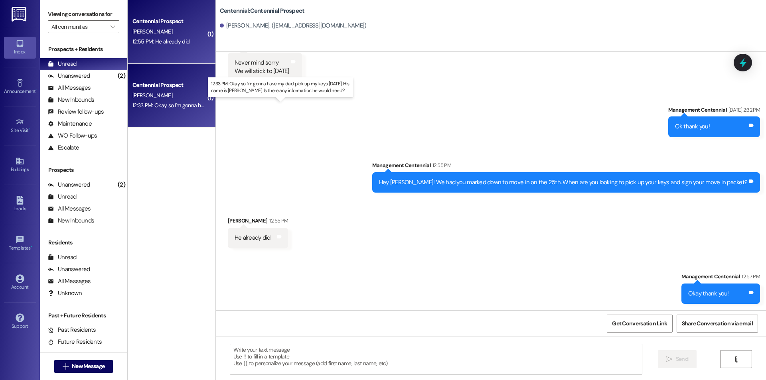
click at [170, 107] on div "12:33 PM: Okay so I'm gonna have my dad pick up my keys [DATE]. His name is [PE…" at bounding box center [290, 105] width 316 height 7
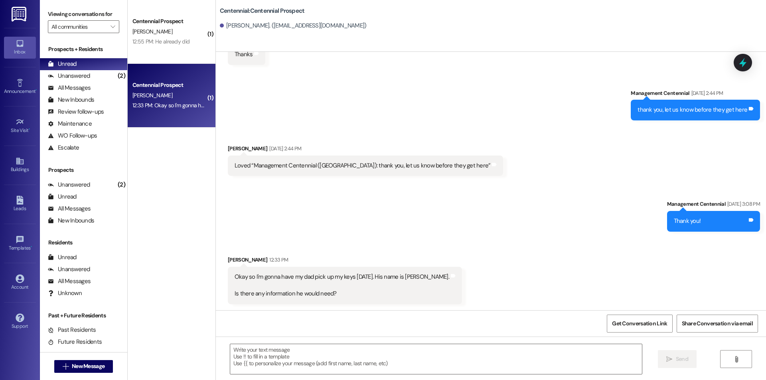
scroll to position [661, 0]
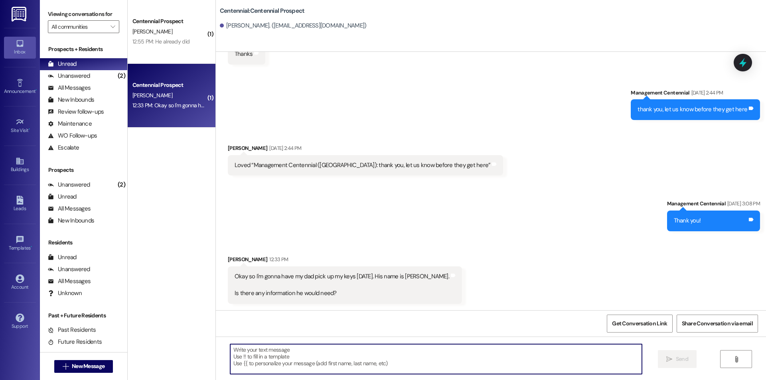
click at [376, 368] on textarea at bounding box center [436, 359] width 412 height 30
type textarea "No that it is thank you!"
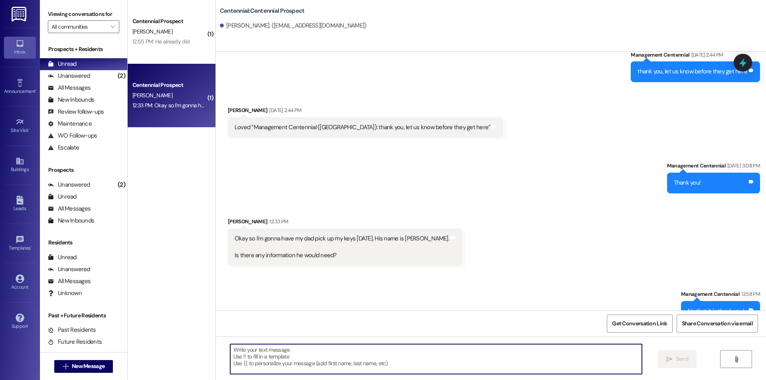
scroll to position [717, 0]
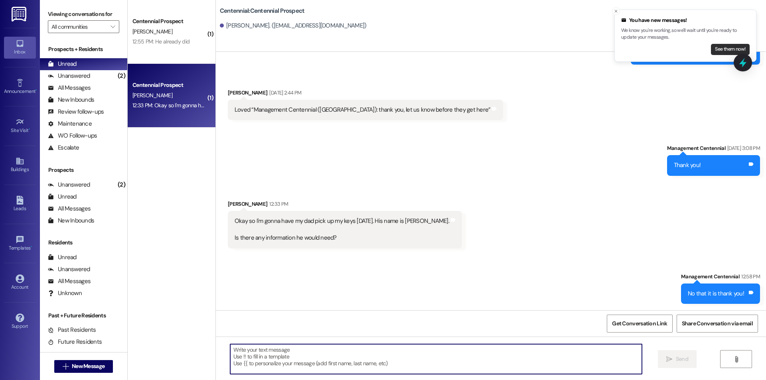
click at [724, 54] on button "See them now!" at bounding box center [730, 49] width 39 height 11
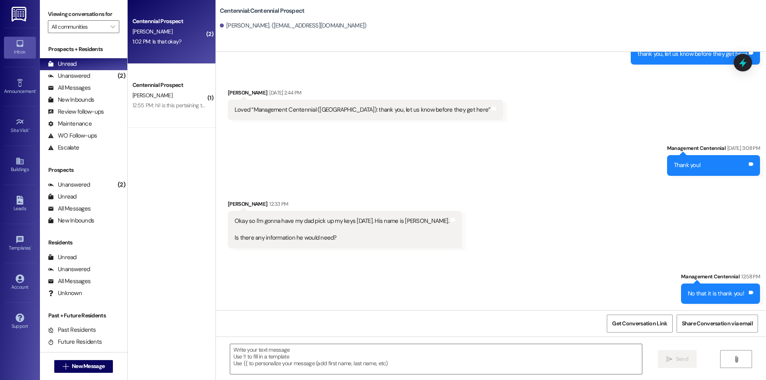
click at [174, 48] on div "Centennial Prospect [PERSON_NAME] 1:02 PM: Is that okay? 1:02 PM: Is that okay?" at bounding box center [172, 32] width 88 height 64
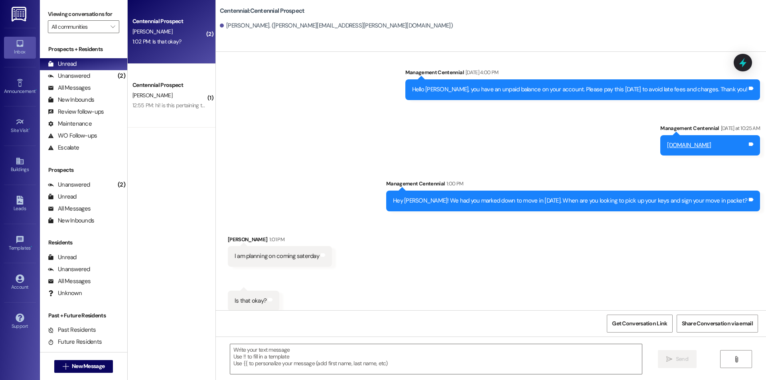
scroll to position [668, 0]
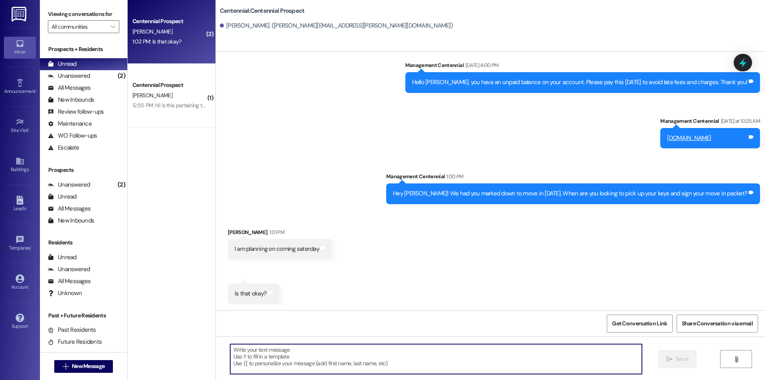
click at [367, 360] on textarea at bounding box center [436, 359] width 412 height 30
type textarea "Yes that works"
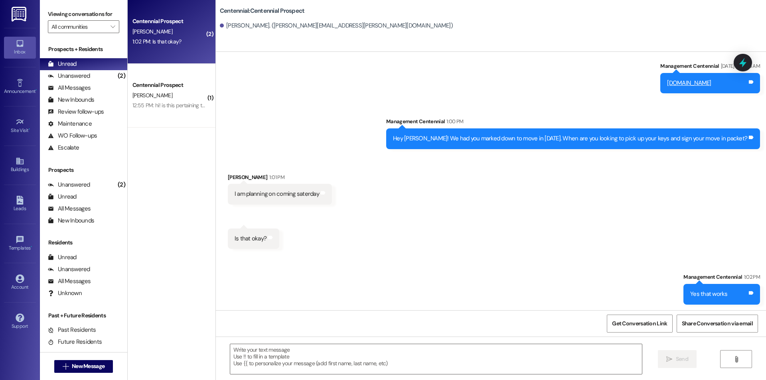
scroll to position [724, 0]
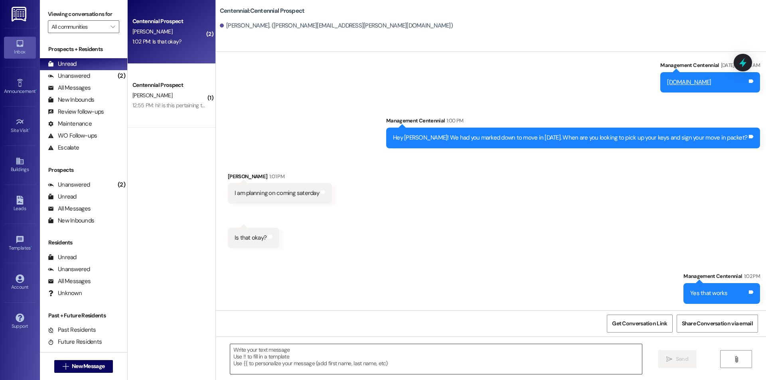
click at [365, 353] on textarea at bounding box center [436, 359] width 412 height 30
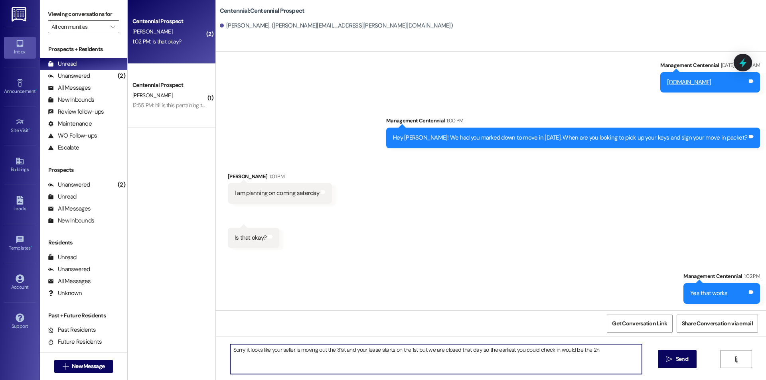
type textarea "Sorry it looks like your seller is moving out the 31st and your lease starts on…"
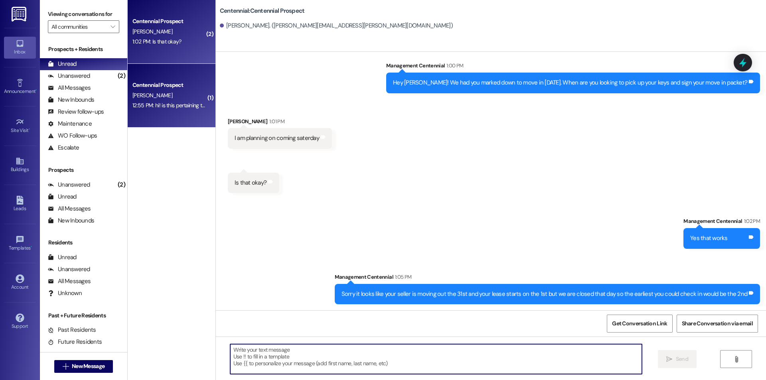
scroll to position [780, 0]
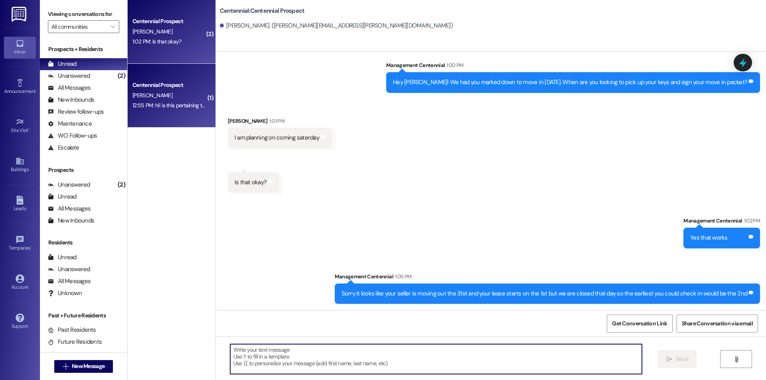
click at [174, 103] on div "12:55 PM: hi! is this pertaining to [DATE] afternoon? my roommates brother had …" at bounding box center [416, 105] width 569 height 7
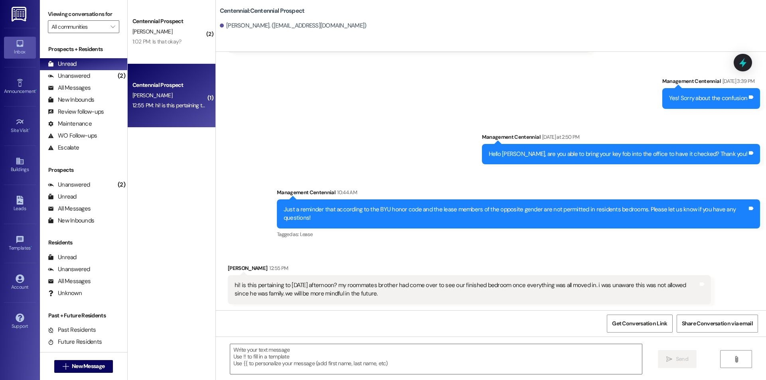
scroll to position [1521, 0]
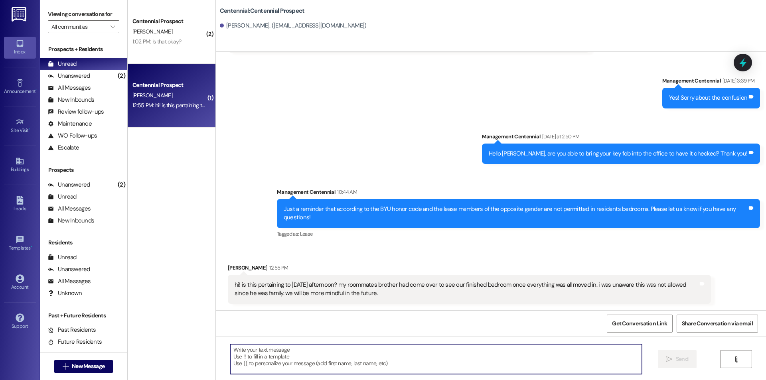
click at [444, 357] on textarea at bounding box center [436, 359] width 412 height 30
type textarea "Thank you for understanding"
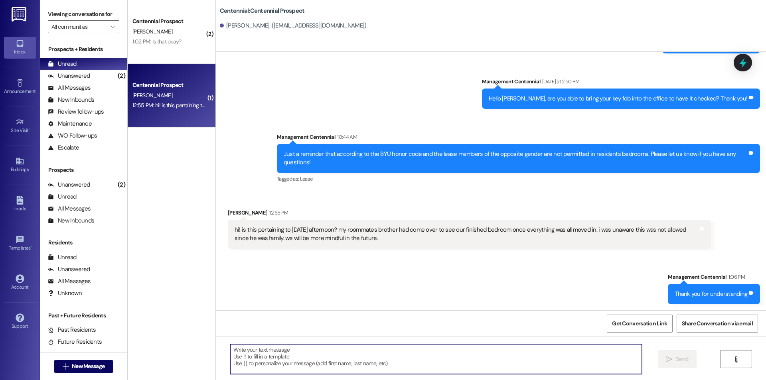
scroll to position [1577, 0]
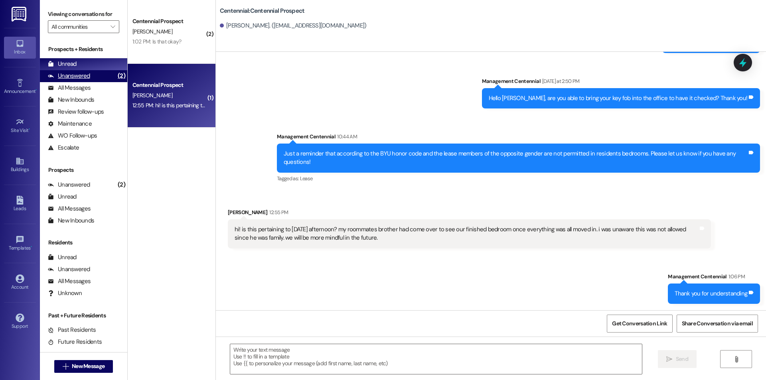
click at [99, 80] on div "Unanswered (2)" at bounding box center [83, 76] width 87 height 12
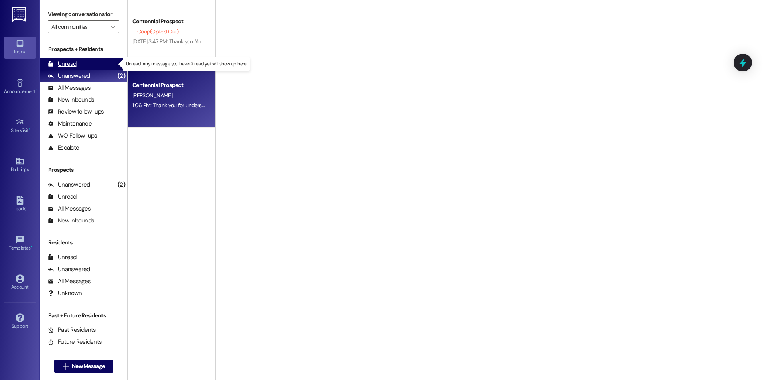
click at [107, 63] on div "Unread (0)" at bounding box center [83, 64] width 87 height 12
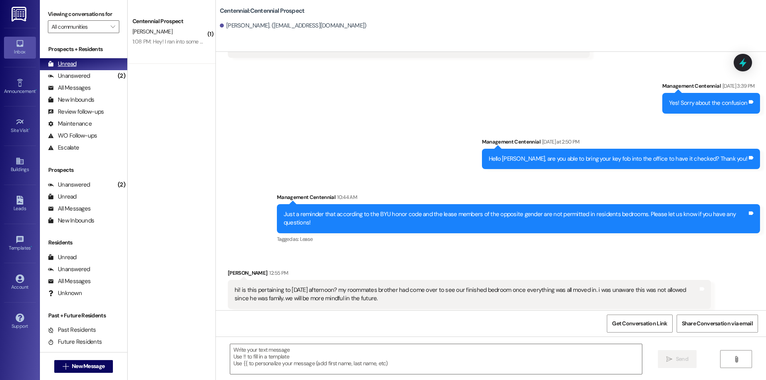
scroll to position [1521, 0]
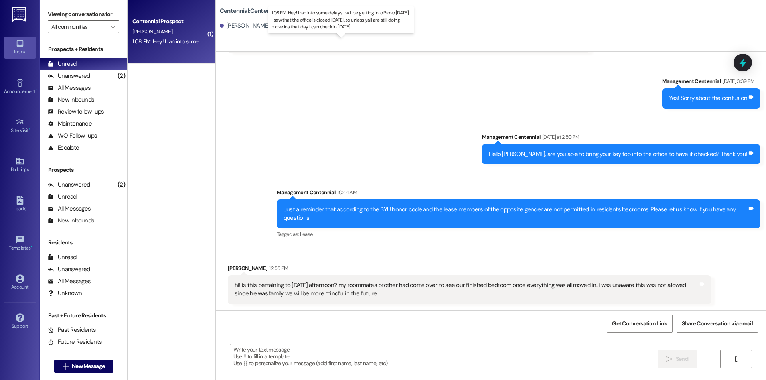
click at [165, 39] on div "1:08 PM: Hey! I ran into some delays. I will be getting into Provo [DATE]. I sa…" at bounding box center [332, 41] width 401 height 7
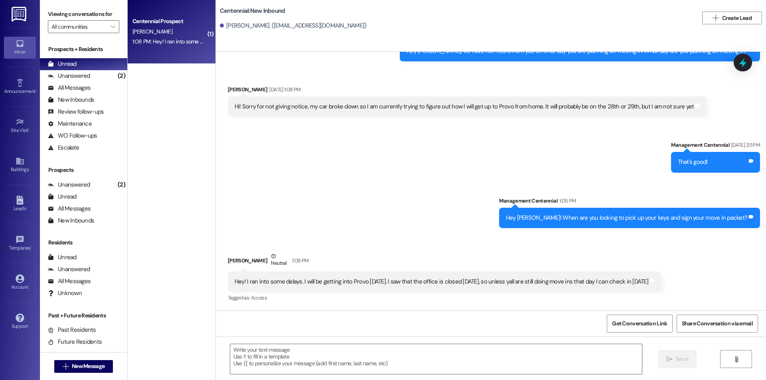
scroll to position [158, 0]
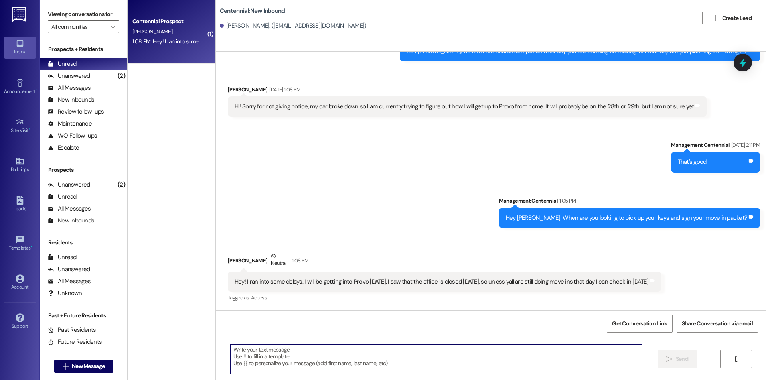
click at [432, 367] on textarea at bounding box center [436, 359] width 412 height 30
type textarea "Perfect [DATE] is great"
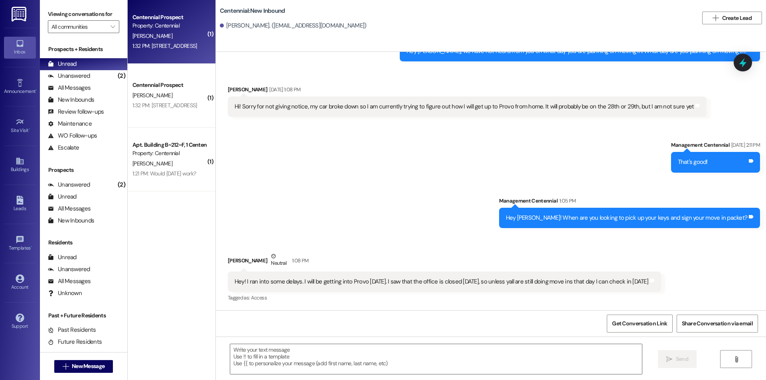
click at [183, 44] on div "1:32 PM: [STREET_ADDRESS] 1:32 PM: [STREET_ADDRESS]" at bounding box center [164, 45] width 65 height 7
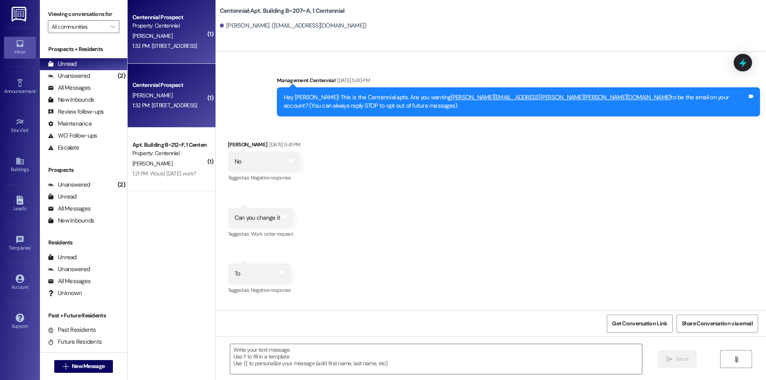
scroll to position [9646, 0]
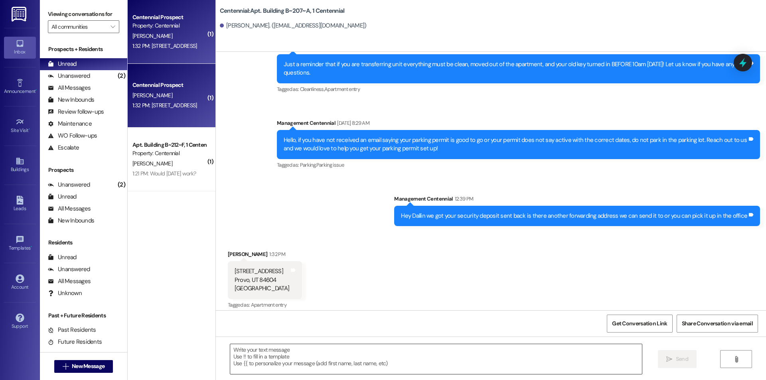
click at [274, 356] on textarea at bounding box center [436, 359] width 412 height 30
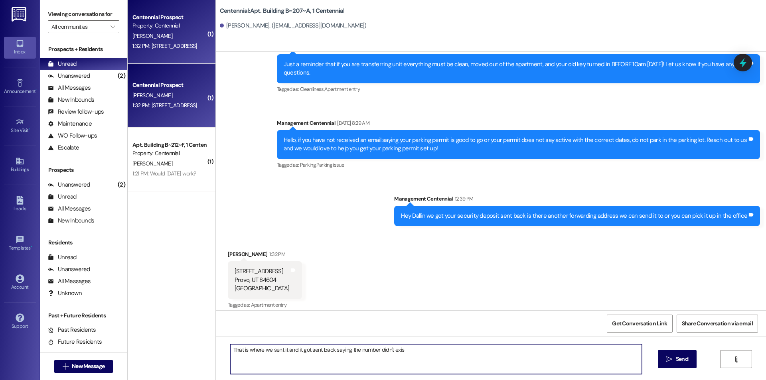
type textarea "That is where we sent it and it got sent back saying the number didn't exist"
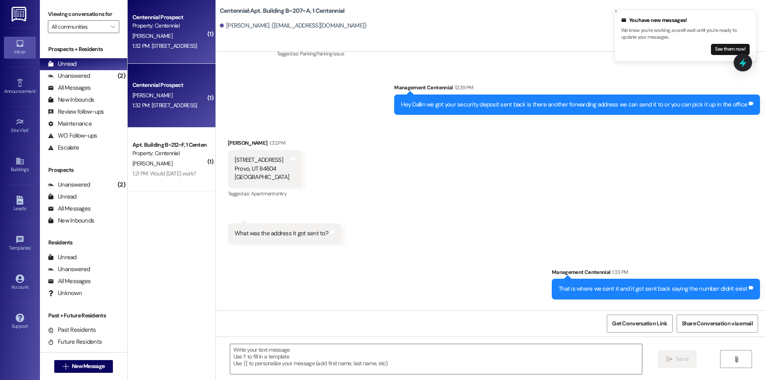
scroll to position [9757, 0]
click at [718, 50] on button "See them now!" at bounding box center [730, 49] width 39 height 11
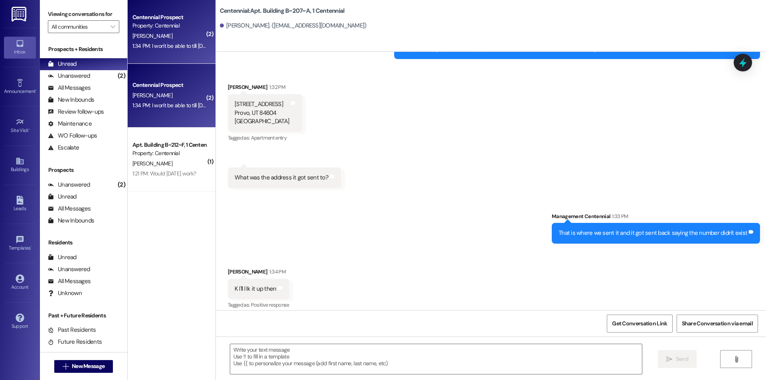
scroll to position [9814, 0]
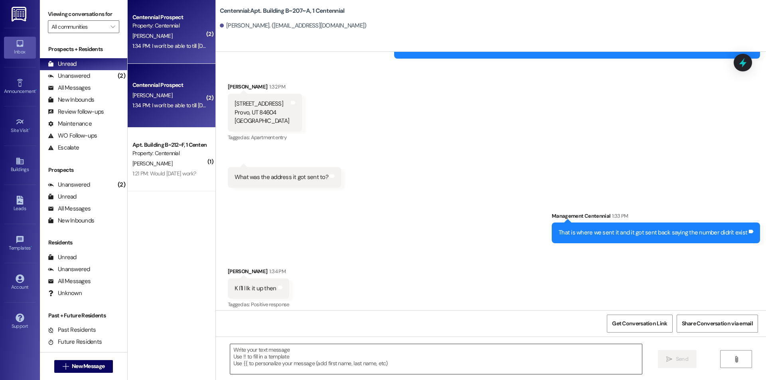
click at [349, 360] on textarea at bounding box center [436, 359] width 412 height 30
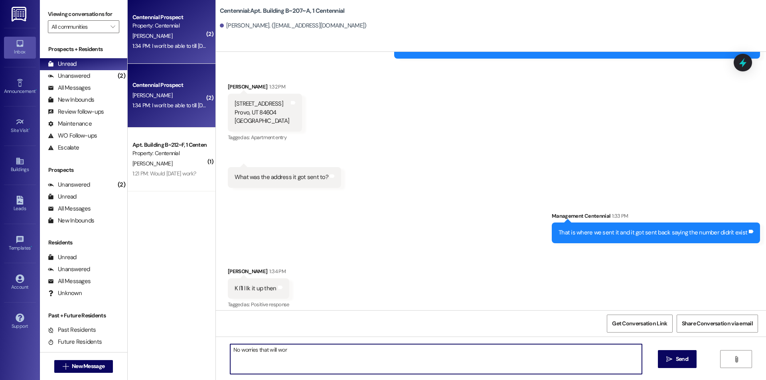
type textarea "No worries that will work"
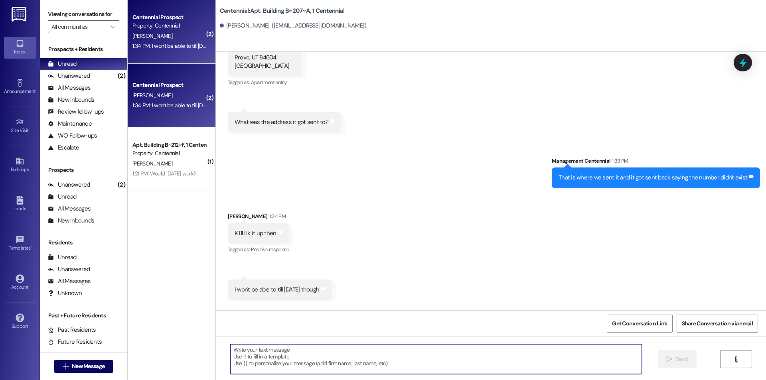
scroll to position [9869, 0]
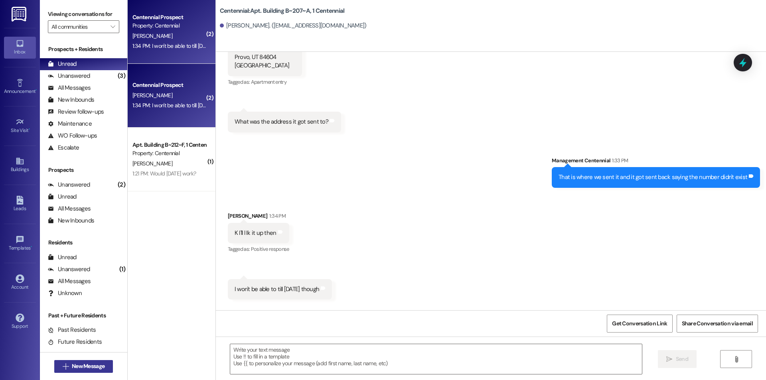
click at [104, 367] on span "New Message" at bounding box center [88, 366] width 36 height 8
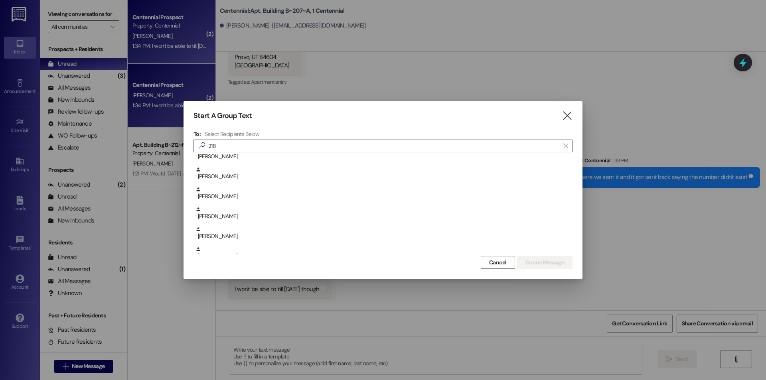
scroll to position [0, 0]
click at [219, 144] on input "218" at bounding box center [378, 145] width 362 height 11
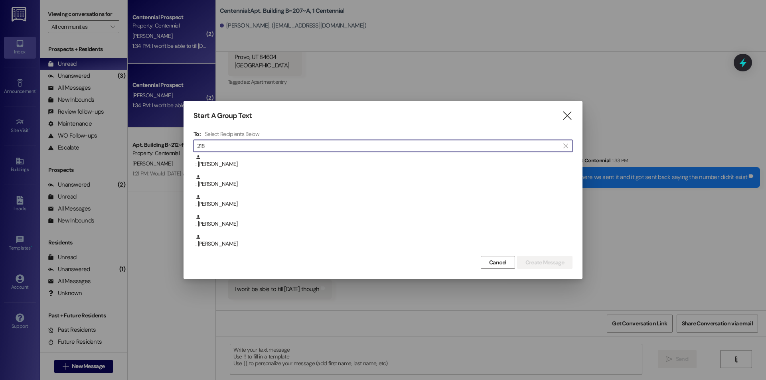
click at [219, 144] on input "218" at bounding box center [378, 145] width 362 height 11
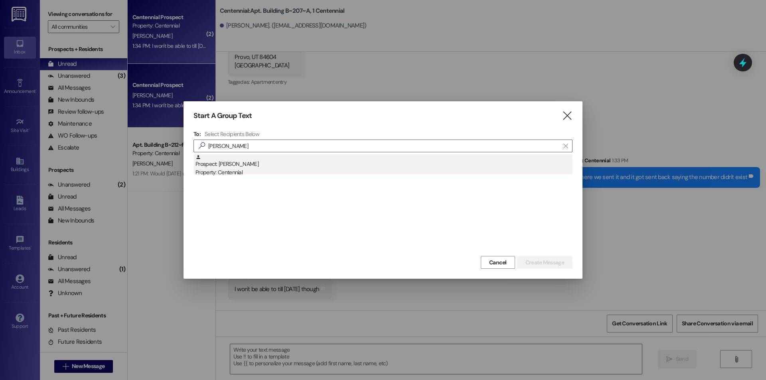
click at [231, 164] on div "Prospect: [PERSON_NAME] Property: Centennial" at bounding box center [383, 165] width 377 height 23
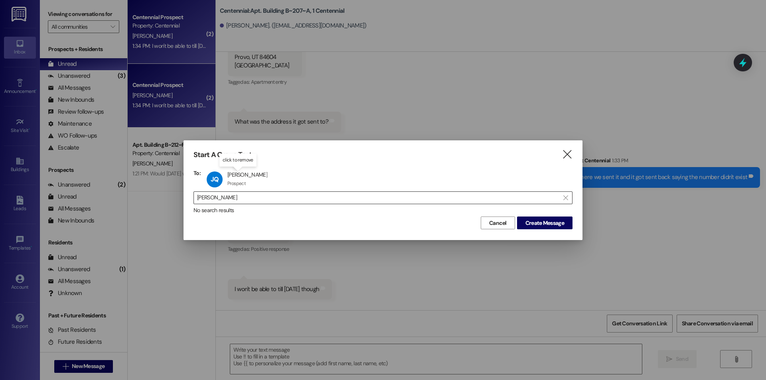
click at [234, 195] on input "[PERSON_NAME]" at bounding box center [378, 197] width 362 height 11
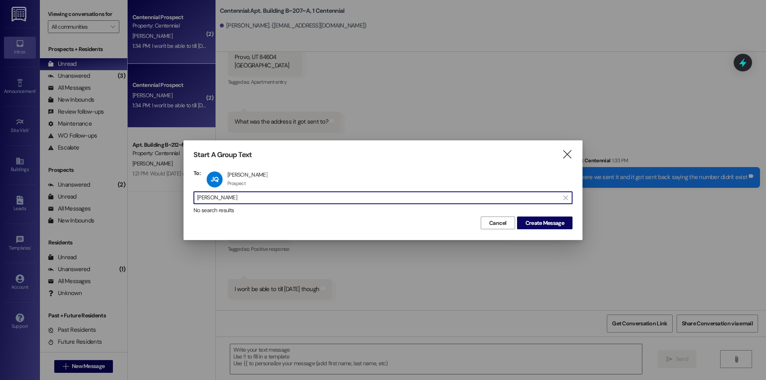
click at [234, 195] on input "[PERSON_NAME]" at bounding box center [378, 197] width 362 height 11
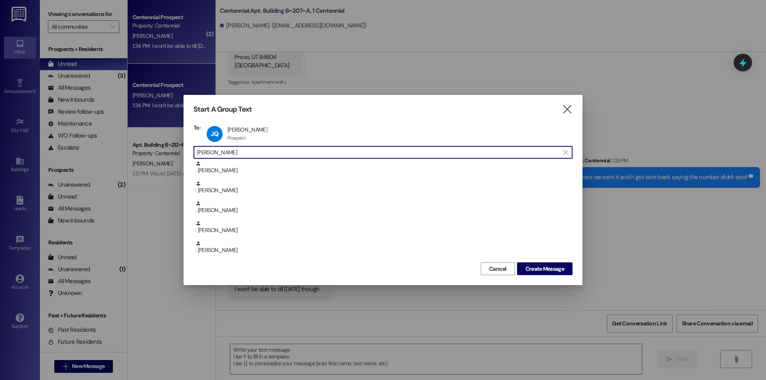
type input "luke ol"
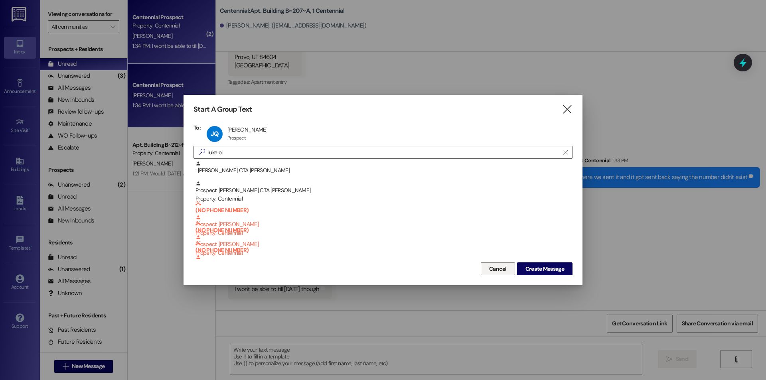
click at [488, 268] on span "Cancel" at bounding box center [498, 269] width 21 height 8
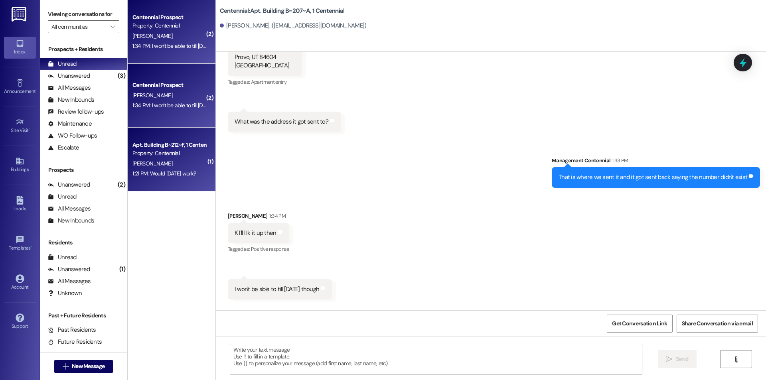
click at [176, 166] on div "[PERSON_NAME]" at bounding box center [169, 164] width 75 height 10
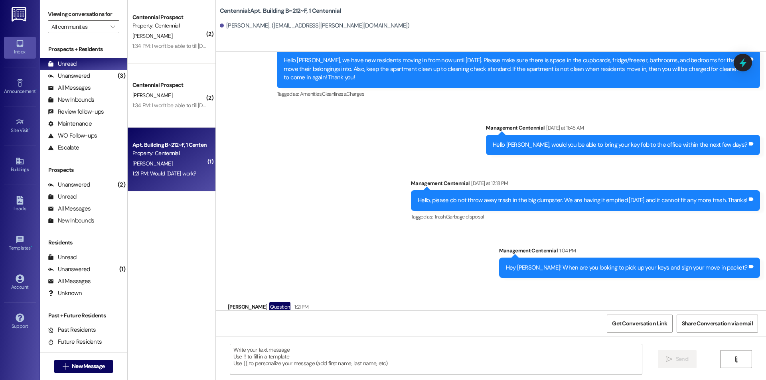
scroll to position [7118, 0]
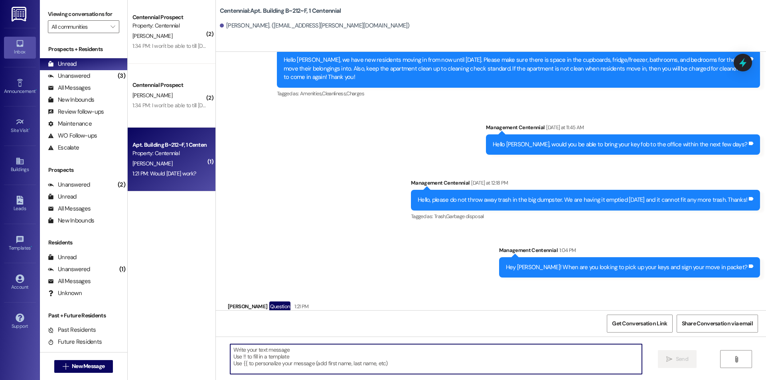
click at [361, 361] on textarea at bounding box center [436, 359] width 412 height 30
type textarea "Yes that works!"
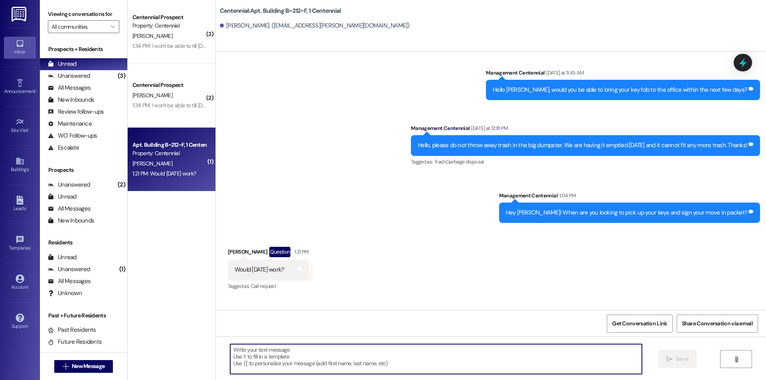
scroll to position [7174, 0]
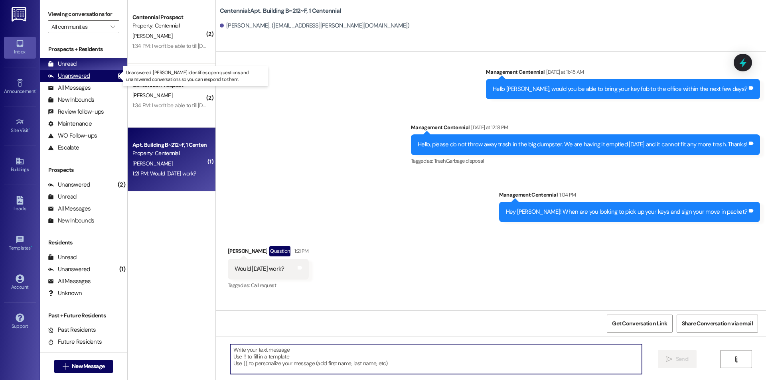
click at [116, 77] on div "(3)" at bounding box center [122, 76] width 12 height 12
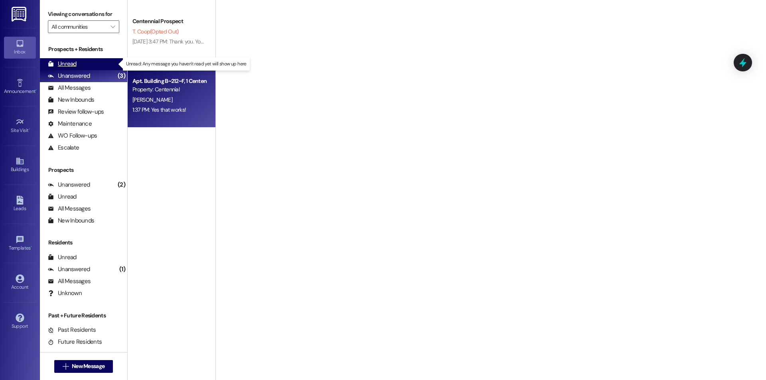
click at [108, 65] on div "Unread (0)" at bounding box center [83, 64] width 87 height 12
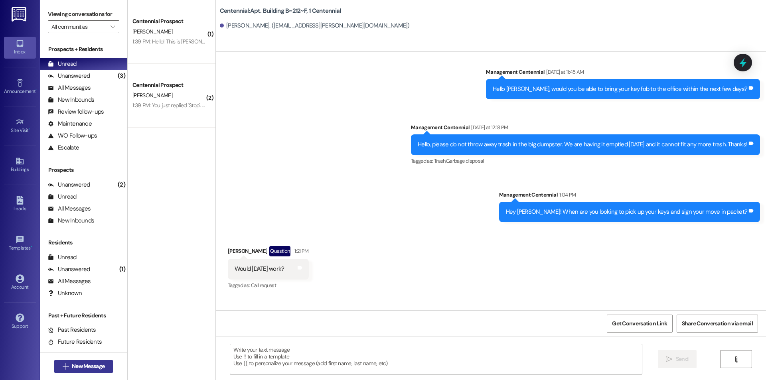
click at [99, 367] on span "New Message" at bounding box center [88, 366] width 33 height 8
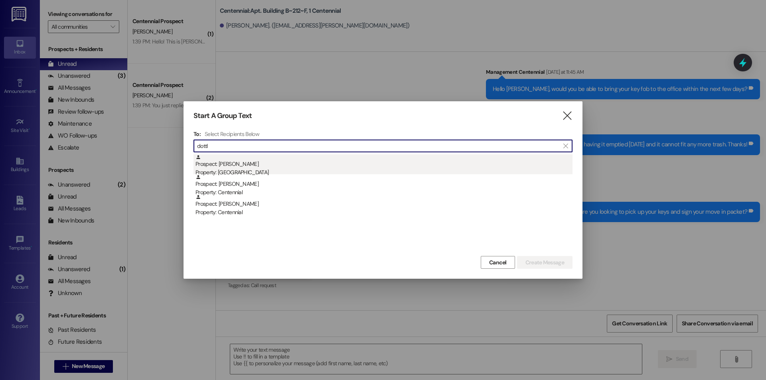
type input "dottl"
click at [247, 173] on div "Property: [GEOGRAPHIC_DATA]" at bounding box center [383, 172] width 377 height 8
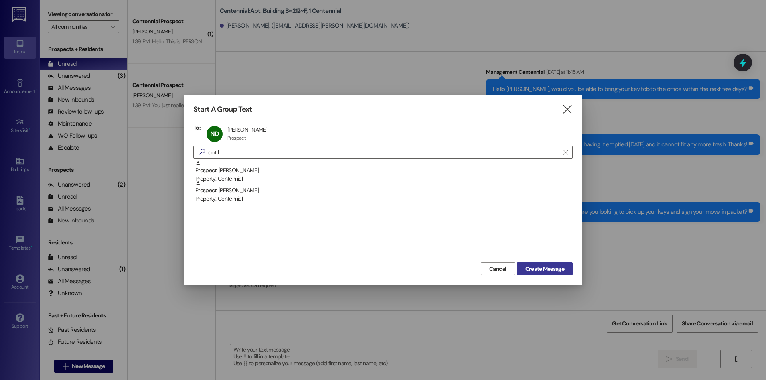
click at [533, 267] on span "Create Message" at bounding box center [544, 269] width 39 height 8
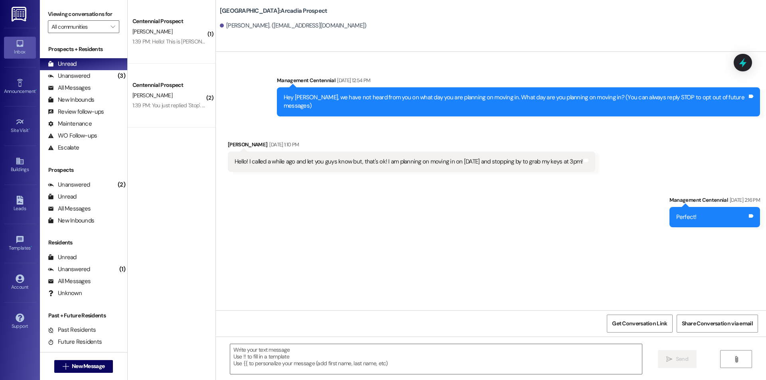
scroll to position [0, 0]
click at [365, 363] on textarea at bounding box center [436, 359] width 412 height 30
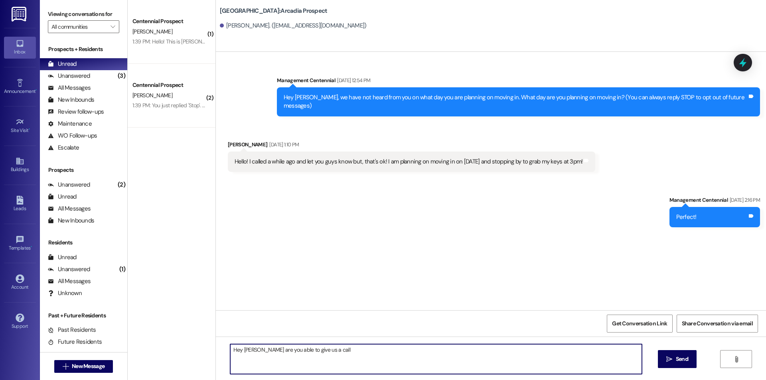
type textarea "Hey [PERSON_NAME] are you able to give us a call?"
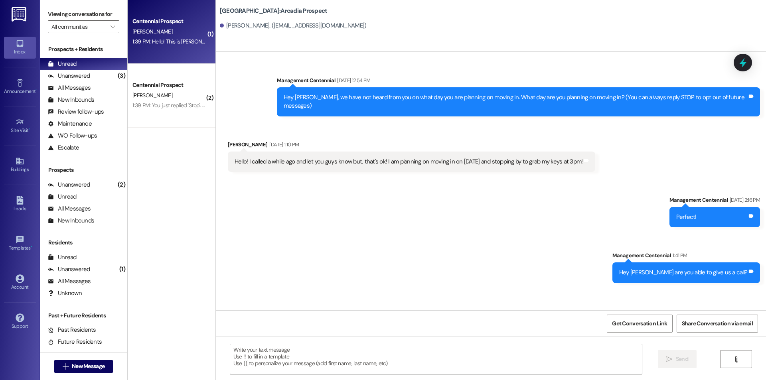
click at [183, 37] on div "1:39 PM: Hello! This is [PERSON_NAME], and my mom, [PERSON_NAME] is going to pi…" at bounding box center [169, 42] width 75 height 10
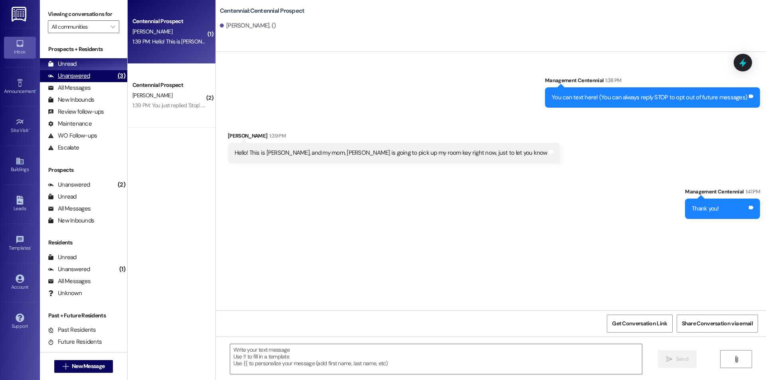
drag, startPoint x: 111, startPoint y: 75, endPoint x: 110, endPoint y: 71, distance: 4.9
click at [116, 75] on div "(3)" at bounding box center [122, 76] width 12 height 12
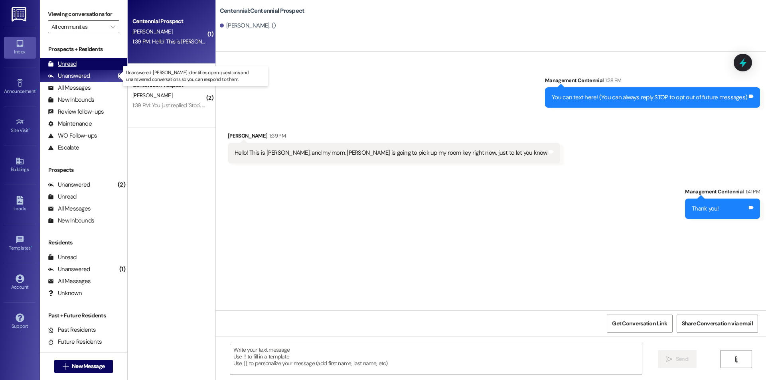
click at [109, 67] on div "Unread (0)" at bounding box center [83, 64] width 87 height 12
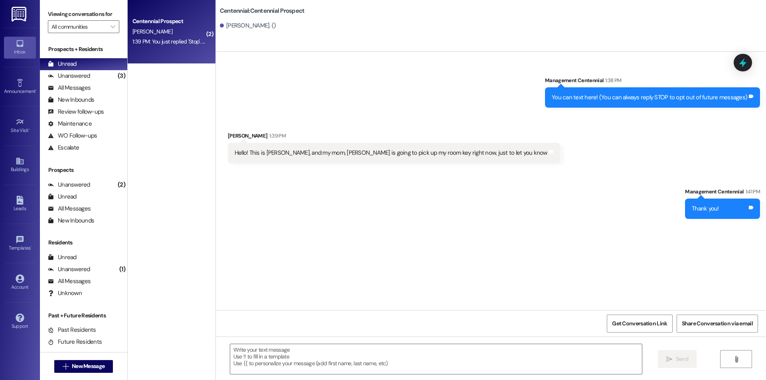
click at [158, 38] on div "1:39 PM: You just replied 'Stop'. Are you sure you want to opt out of this thre…" at bounding box center [283, 41] width 302 height 7
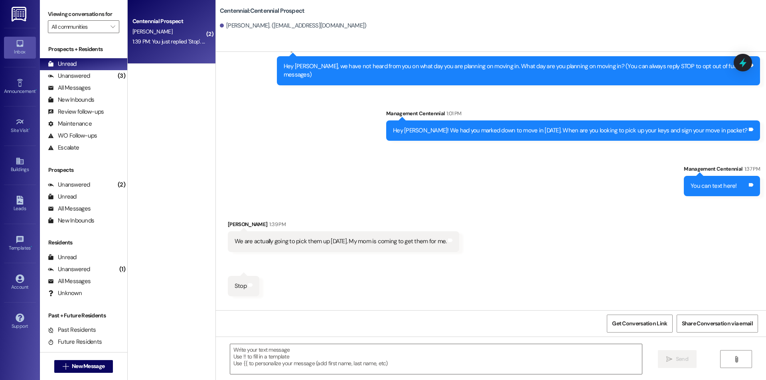
scroll to position [71, 0]
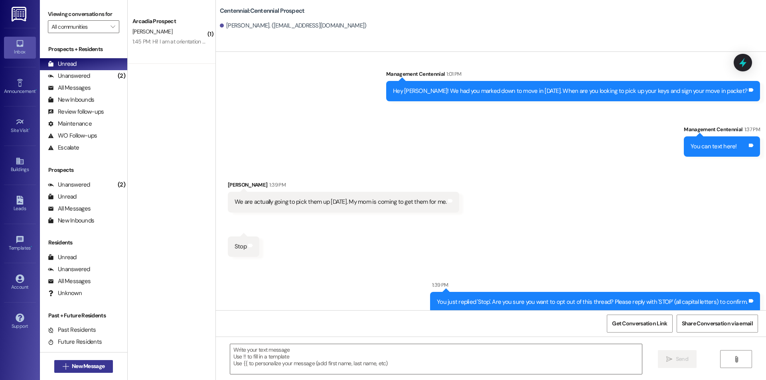
click at [105, 367] on button " New Message" at bounding box center [83, 366] width 59 height 13
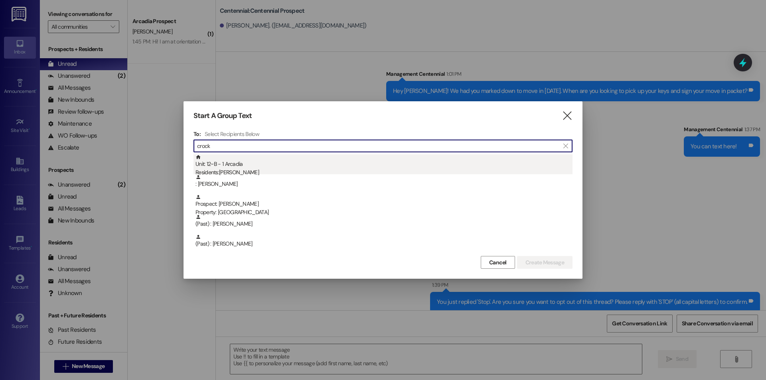
type input "crock"
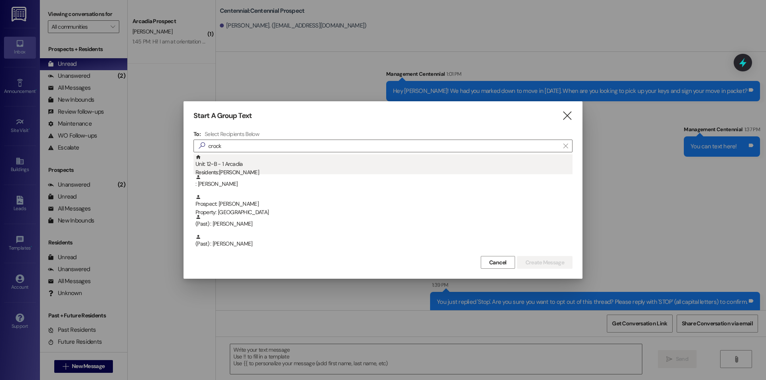
click at [296, 169] on div "Residents: [PERSON_NAME]" at bounding box center [383, 172] width 377 height 8
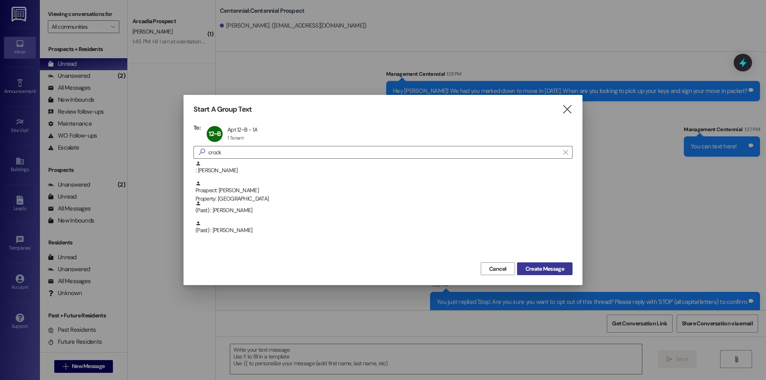
click at [541, 264] on button "Create Message" at bounding box center [544, 269] width 55 height 13
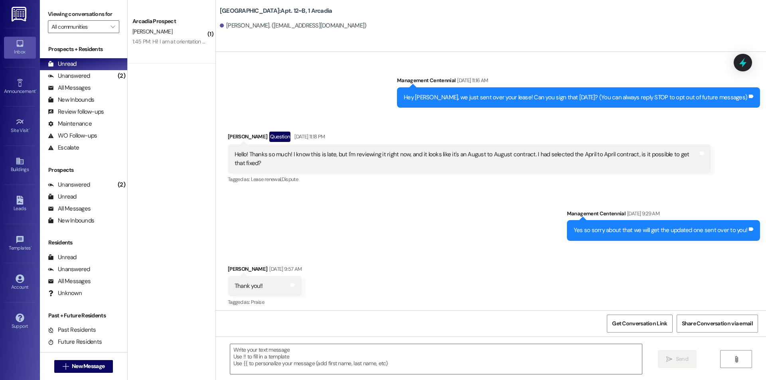
scroll to position [4946, 0]
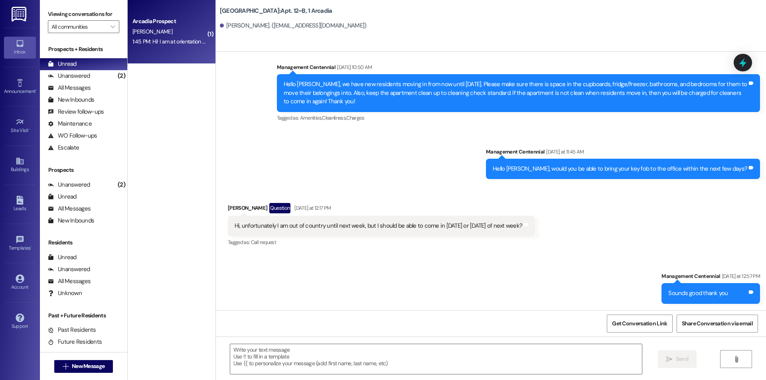
click at [166, 53] on div "Arcadia Prospect [PERSON_NAME] 1:45 PM: Hi! I am at orientation right now but I…" at bounding box center [172, 32] width 88 height 64
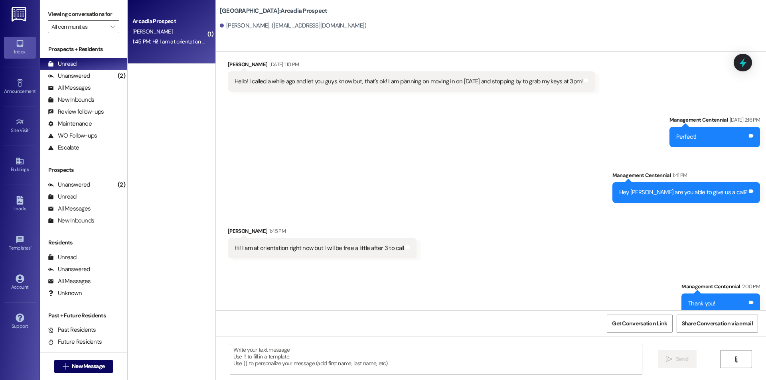
scroll to position [82, 0]
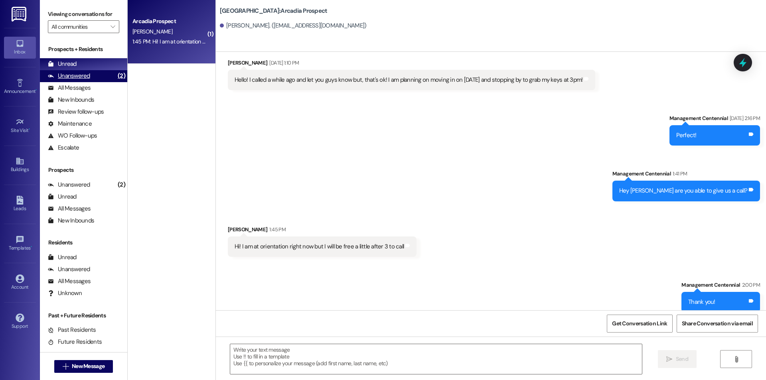
click at [83, 79] on div "Unanswered" at bounding box center [69, 76] width 42 height 8
click at [81, 68] on div "Unread (0)" at bounding box center [83, 64] width 87 height 12
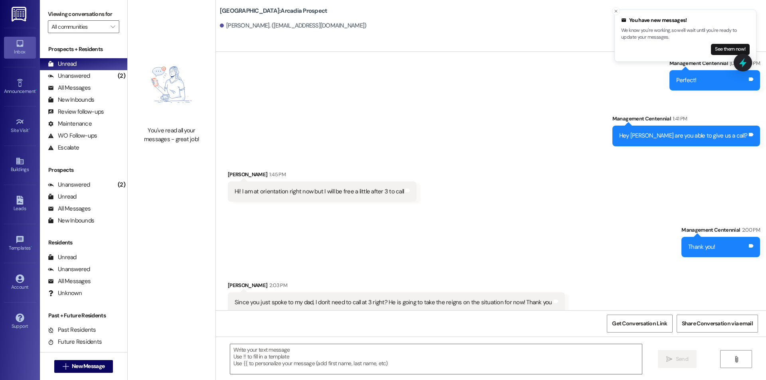
scroll to position [137, 0]
drag, startPoint x: 434, startPoint y: 355, endPoint x: 444, endPoint y: 354, distance: 9.2
click at [437, 355] on textarea at bounding box center [436, 359] width 412 height 30
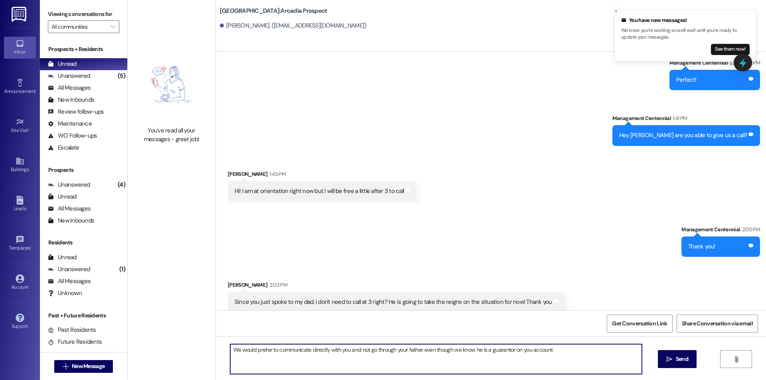
click at [548, 349] on textarea "We would prefer to communicate directly with you and not go through your father…" at bounding box center [436, 359] width 412 height 30
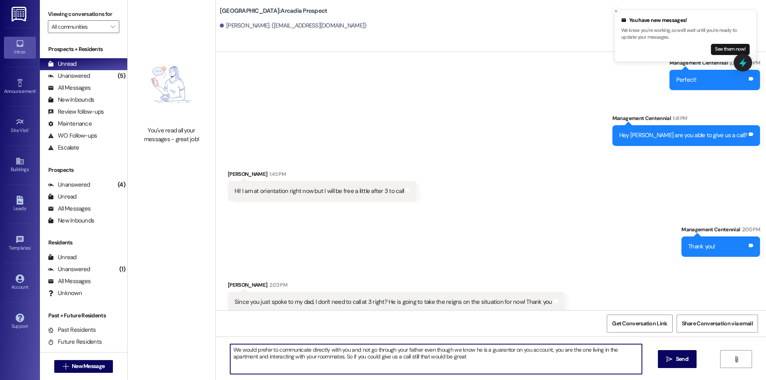
type textarea "We would prefer to communicate directly with you and not go through your father…"
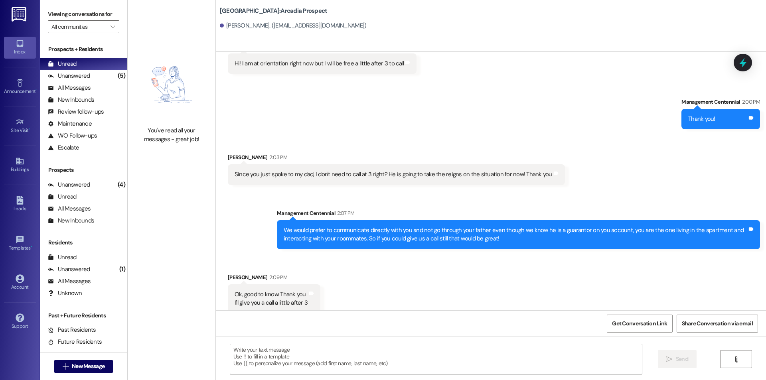
scroll to position [265, 0]
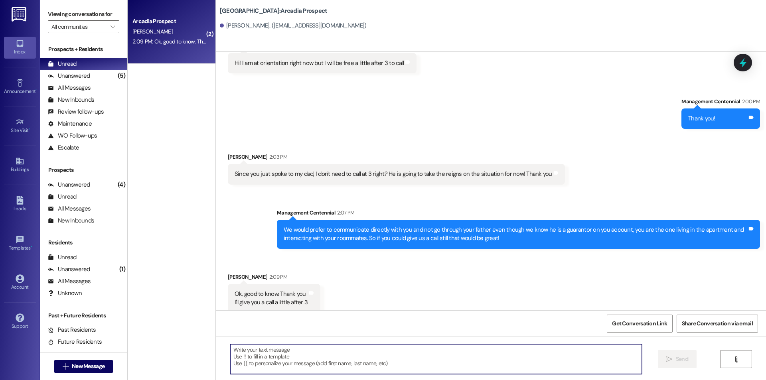
click at [271, 347] on textarea at bounding box center [436, 359] width 412 height 30
type textarea "O"
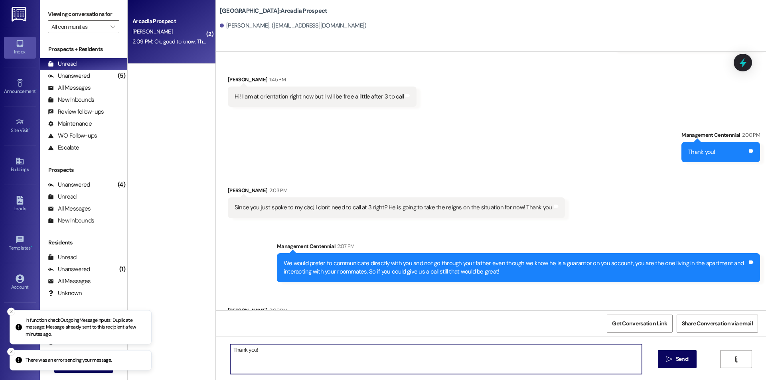
scroll to position [266, 0]
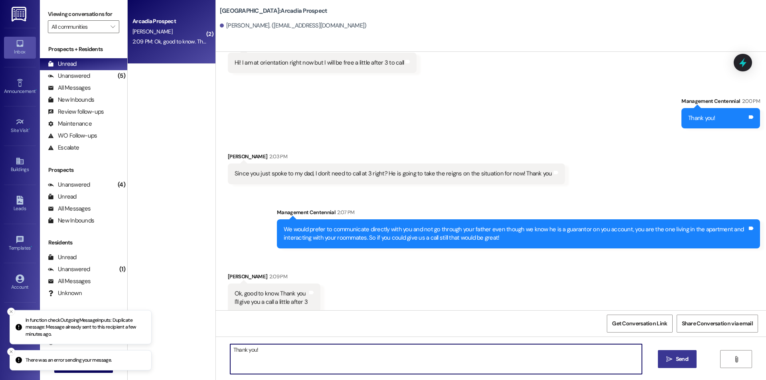
type textarea "Thank you!"
click at [681, 357] on span "Send" at bounding box center [682, 359] width 12 height 8
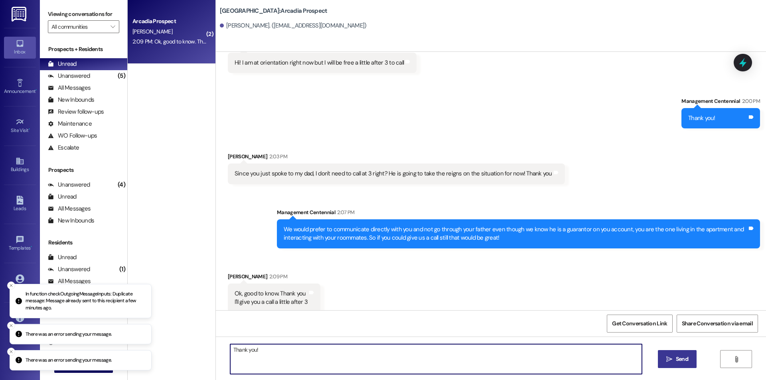
drag, startPoint x: 278, startPoint y: 355, endPoint x: 156, endPoint y: 351, distance: 121.7
click at [156, 351] on div "( 2 ) Arcadia Prospect [PERSON_NAME] 2:09 PM: Ok, good to know. Thank you I'll …" at bounding box center [447, 190] width 638 height 380
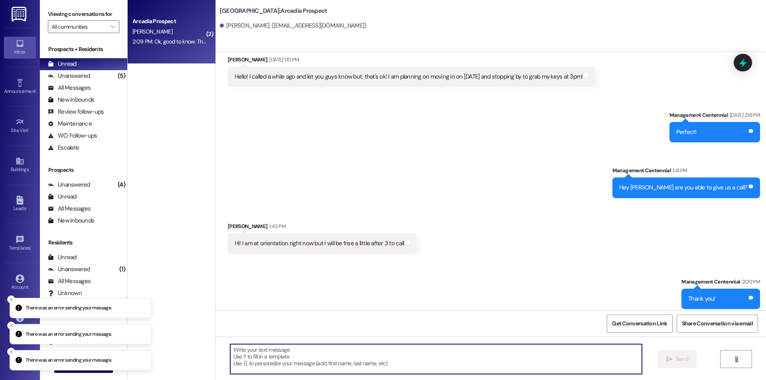
scroll to position [0, 0]
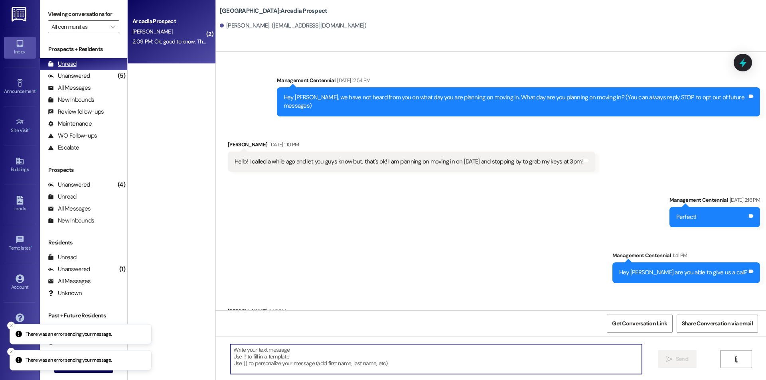
click at [77, 69] on div "Unread (0)" at bounding box center [83, 64] width 87 height 12
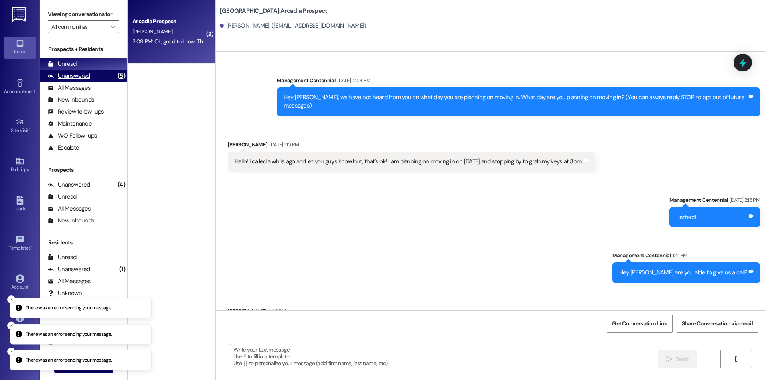
click at [80, 74] on div "Unanswered" at bounding box center [69, 76] width 42 height 8
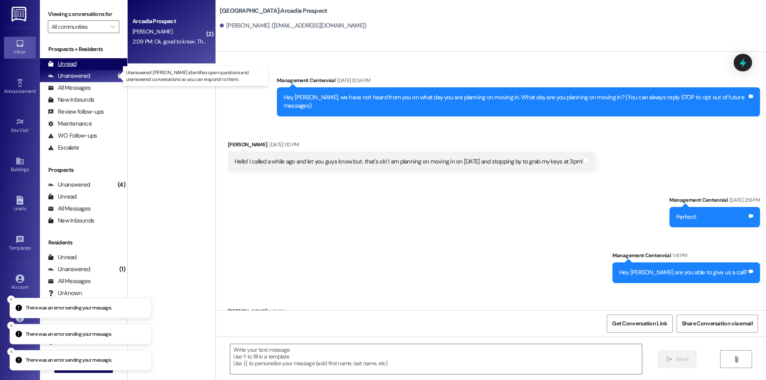
click at [80, 63] on div "Unread (0)" at bounding box center [83, 64] width 87 height 12
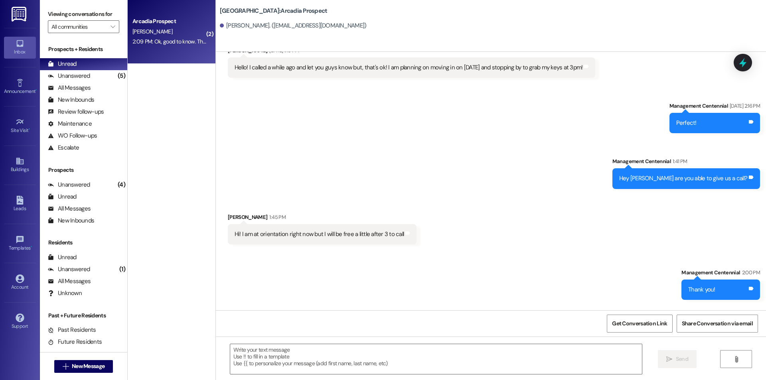
scroll to position [266, 0]
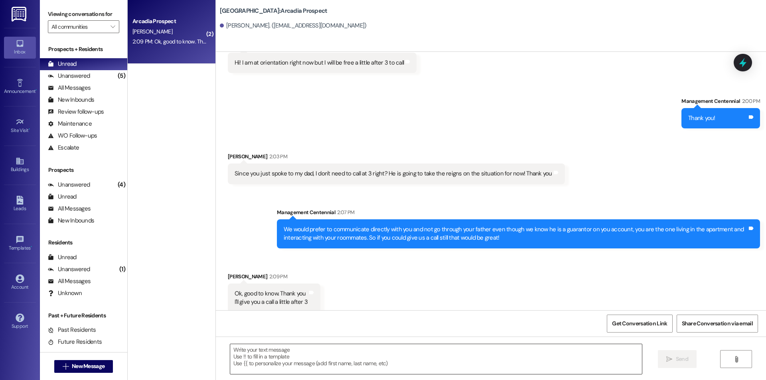
click at [295, 355] on textarea at bounding box center [436, 359] width 412 height 30
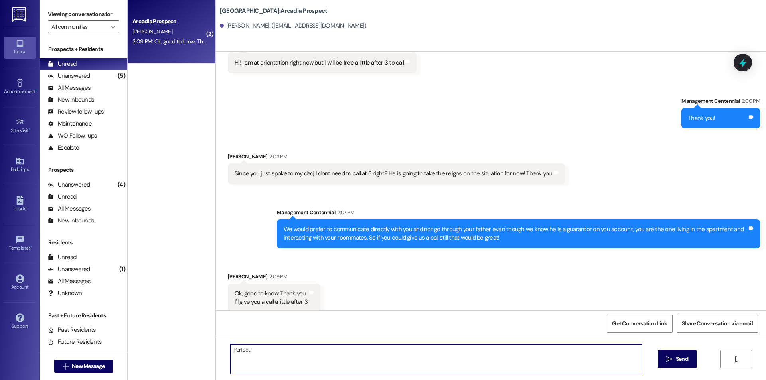
type textarea "Perfect!"
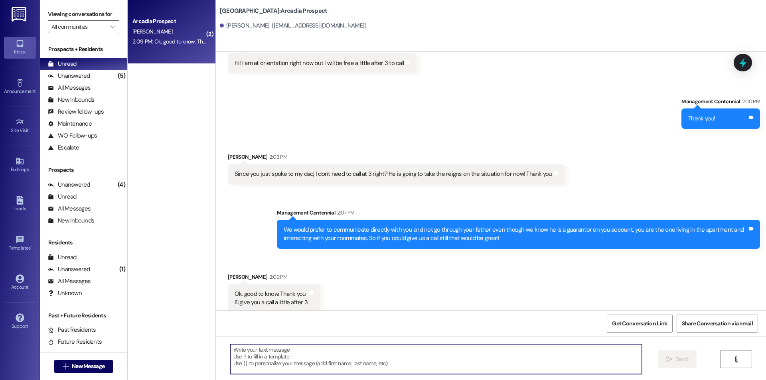
scroll to position [321, 0]
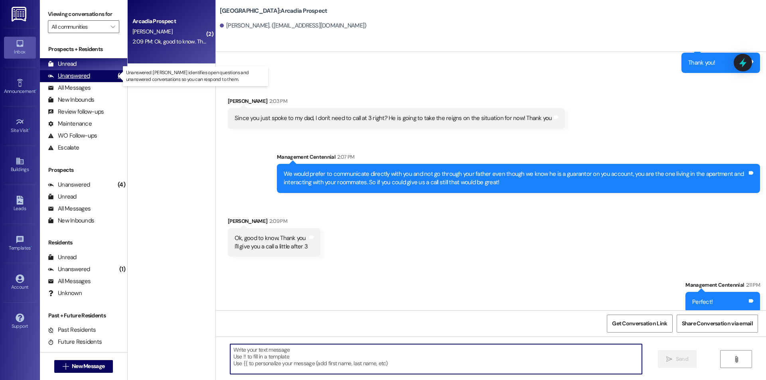
click at [103, 74] on div "Unanswered (5)" at bounding box center [83, 76] width 87 height 12
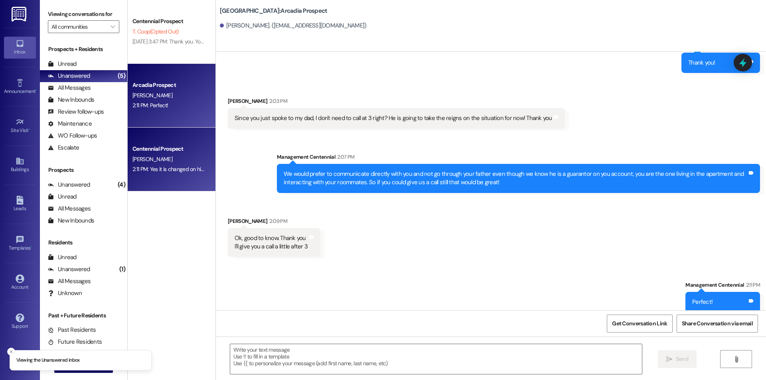
click at [160, 144] on div "Centennial Prospect [PERSON_NAME] 2:11 PM: Yes it is changed on his account. 2:…" at bounding box center [172, 160] width 88 height 64
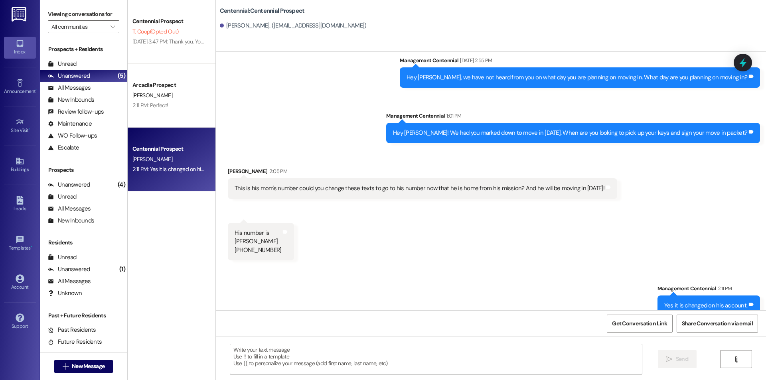
scroll to position [730, 0]
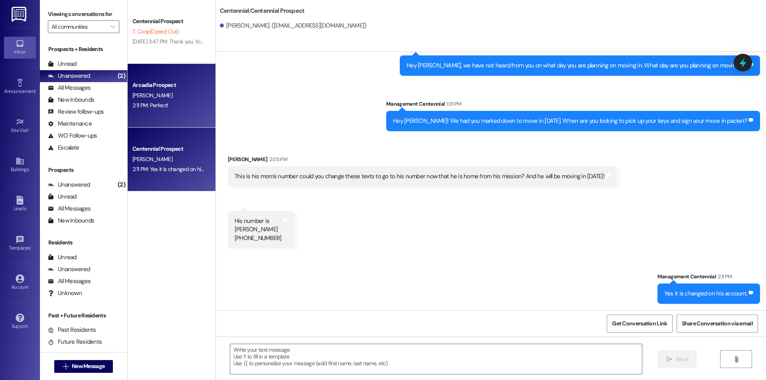
click at [146, 112] on div "Arcadia Prospect [PERSON_NAME] 2:11 PM: Perfect! 2:11 PM: Perfect!" at bounding box center [172, 96] width 88 height 64
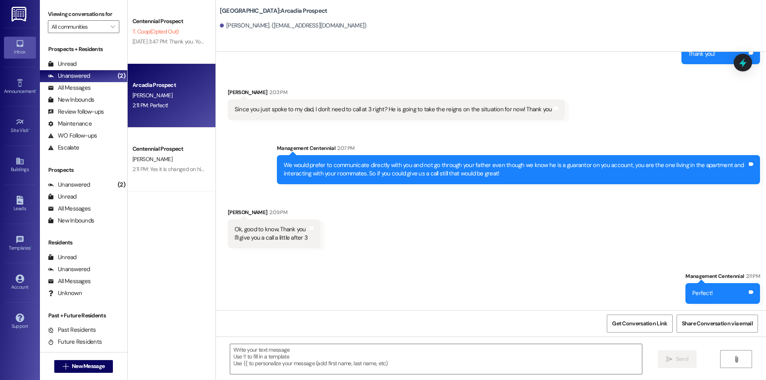
scroll to position [321, 0]
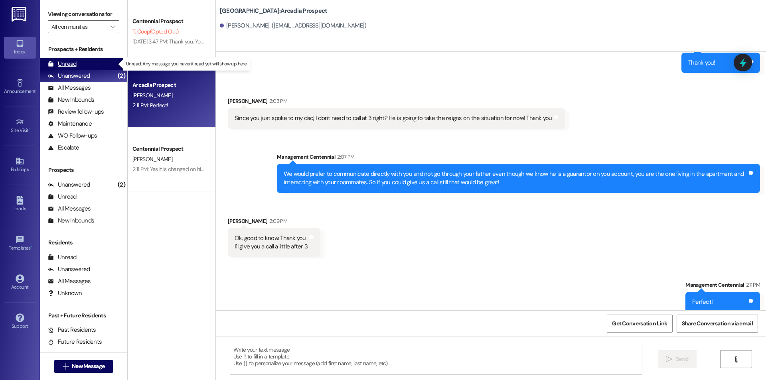
click at [57, 64] on div "Unread" at bounding box center [62, 64] width 29 height 8
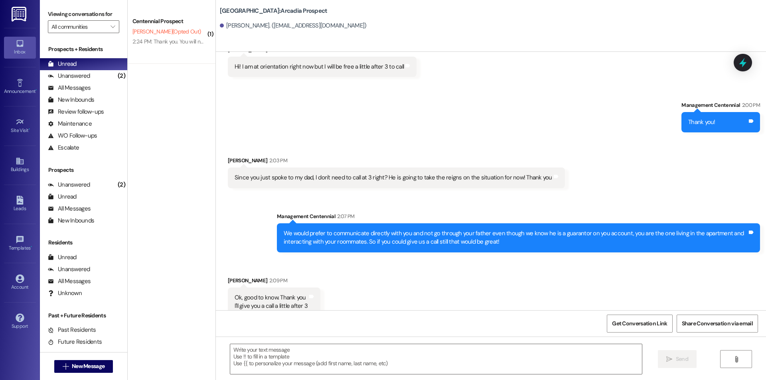
scroll to position [265, 0]
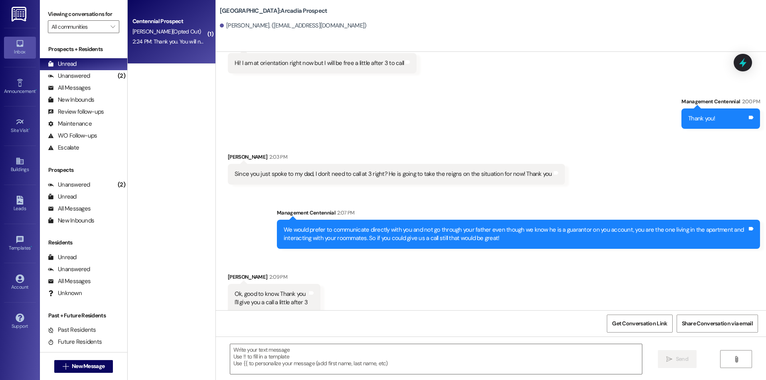
click at [138, 59] on div "Centennial Prospect [PERSON_NAME] (Opted Out) 2:24 PM: Thank you. You will no l…" at bounding box center [172, 32] width 88 height 64
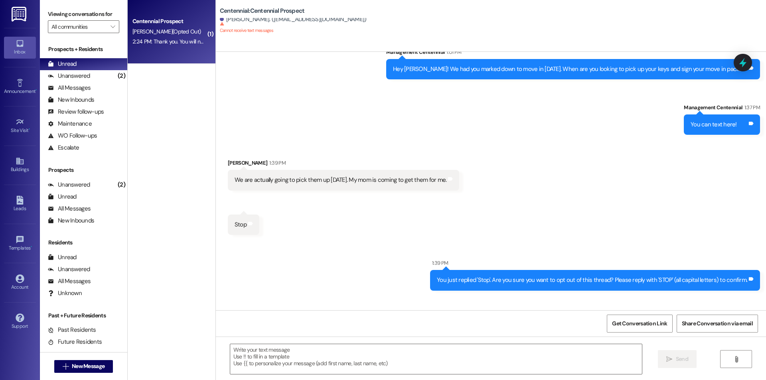
scroll to position [182, 0]
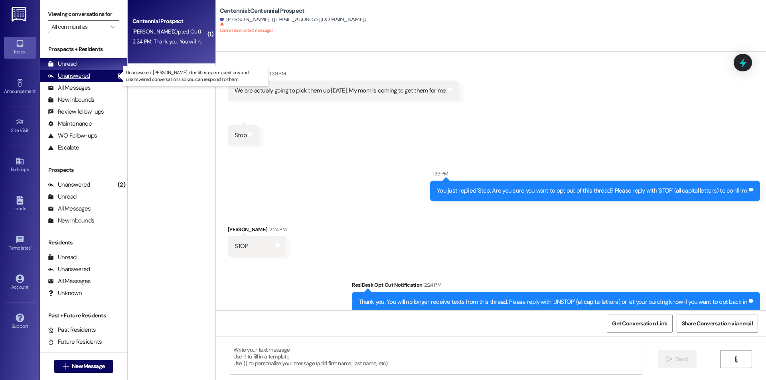
click at [76, 74] on div "Unanswered" at bounding box center [69, 76] width 42 height 8
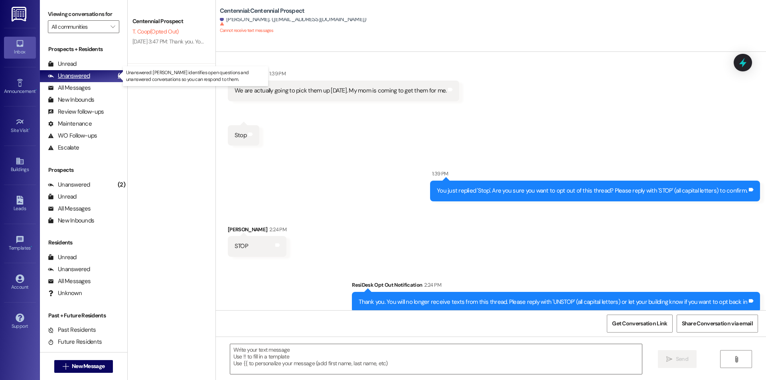
click at [76, 74] on div "Unanswered" at bounding box center [69, 76] width 42 height 8
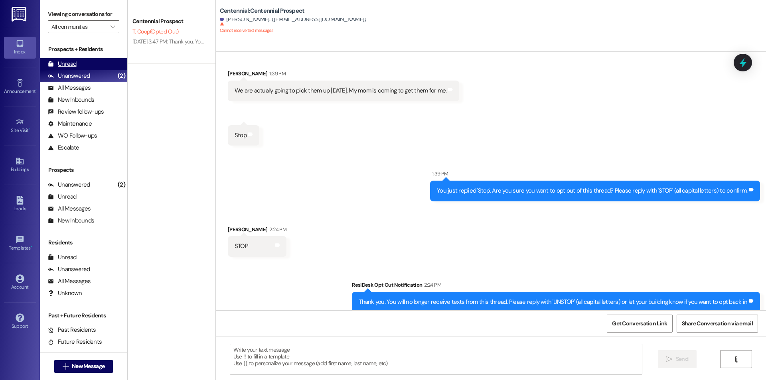
click at [82, 65] on div "Unread (0)" at bounding box center [83, 64] width 87 height 12
